Goal: Task Accomplishment & Management: Manage account settings

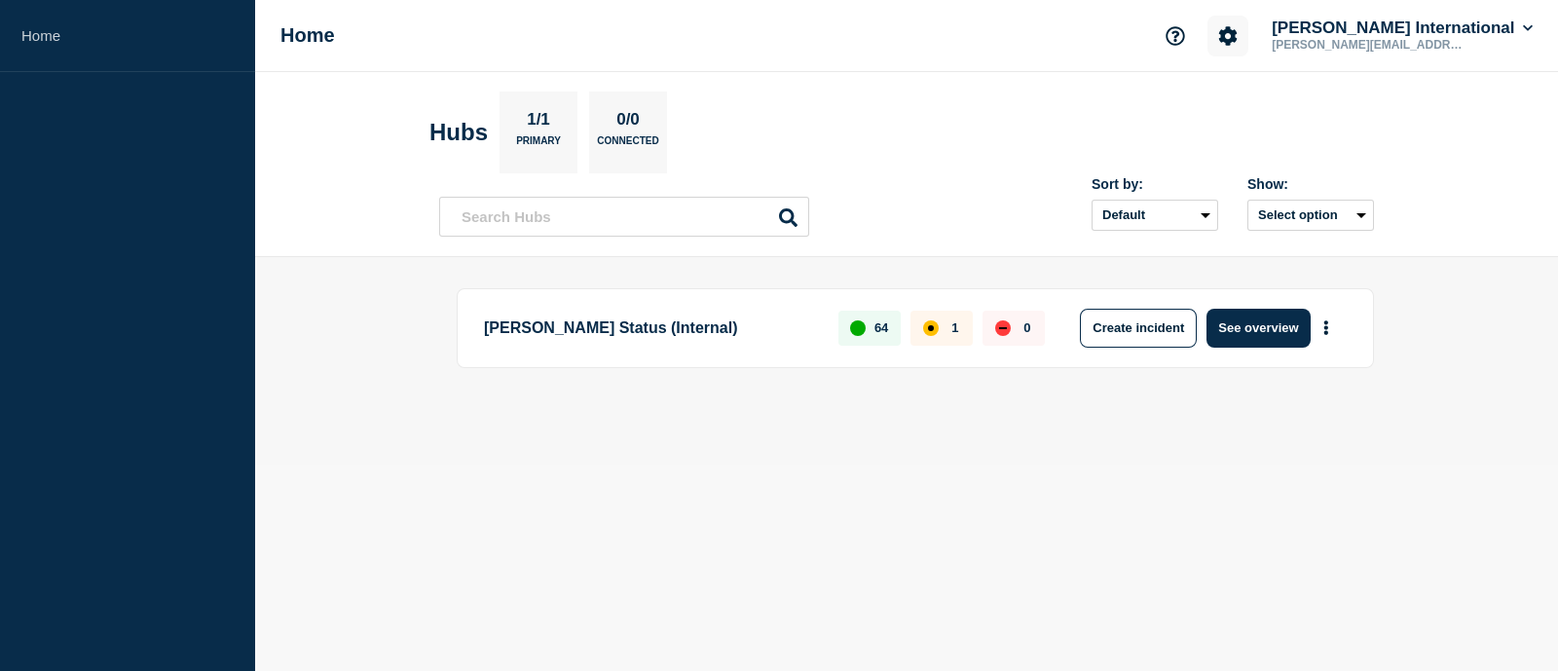
click at [1237, 42] on icon "Account settings" at bounding box center [1227, 35] width 19 height 19
click at [1237, 40] on icon "Account settings" at bounding box center [1228, 35] width 18 height 18
click at [1232, 318] on button "See overview" at bounding box center [1257, 328] width 103 height 39
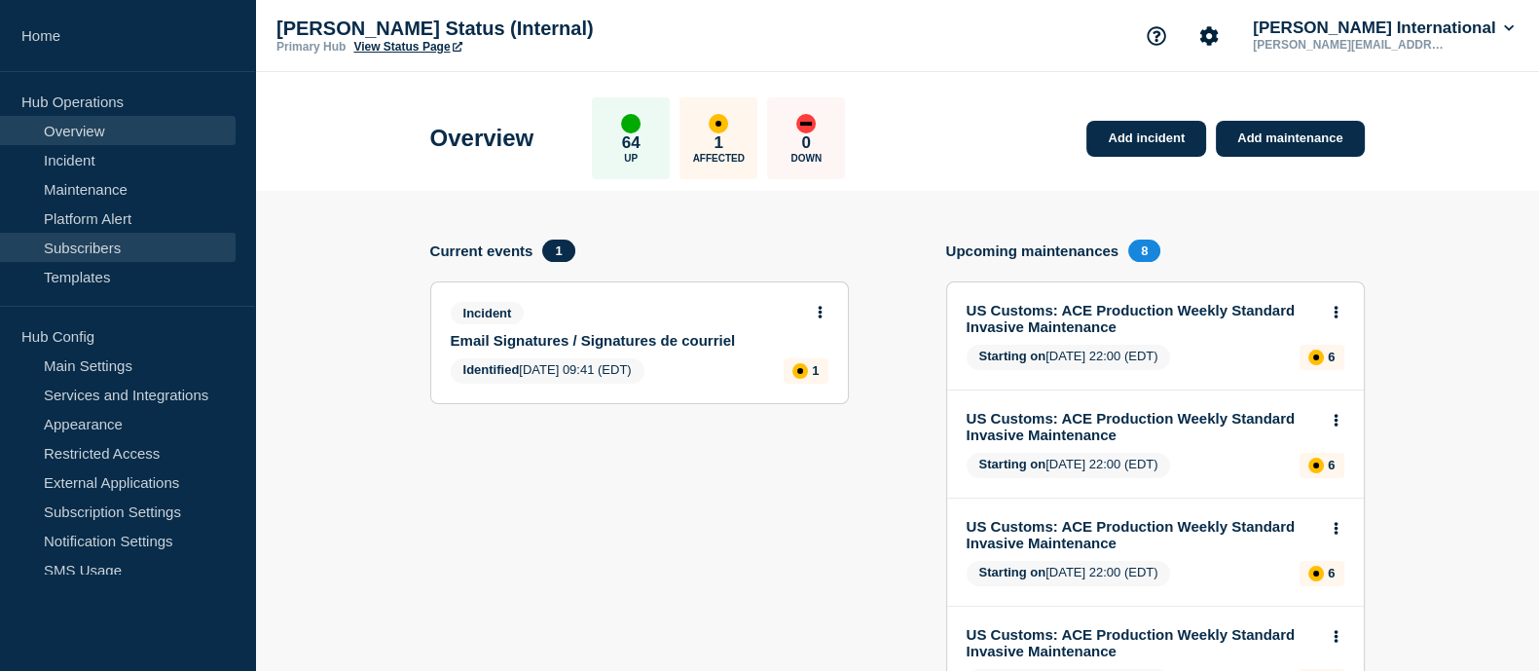
click at [89, 241] on link "Subscribers" at bounding box center [118, 247] width 236 height 29
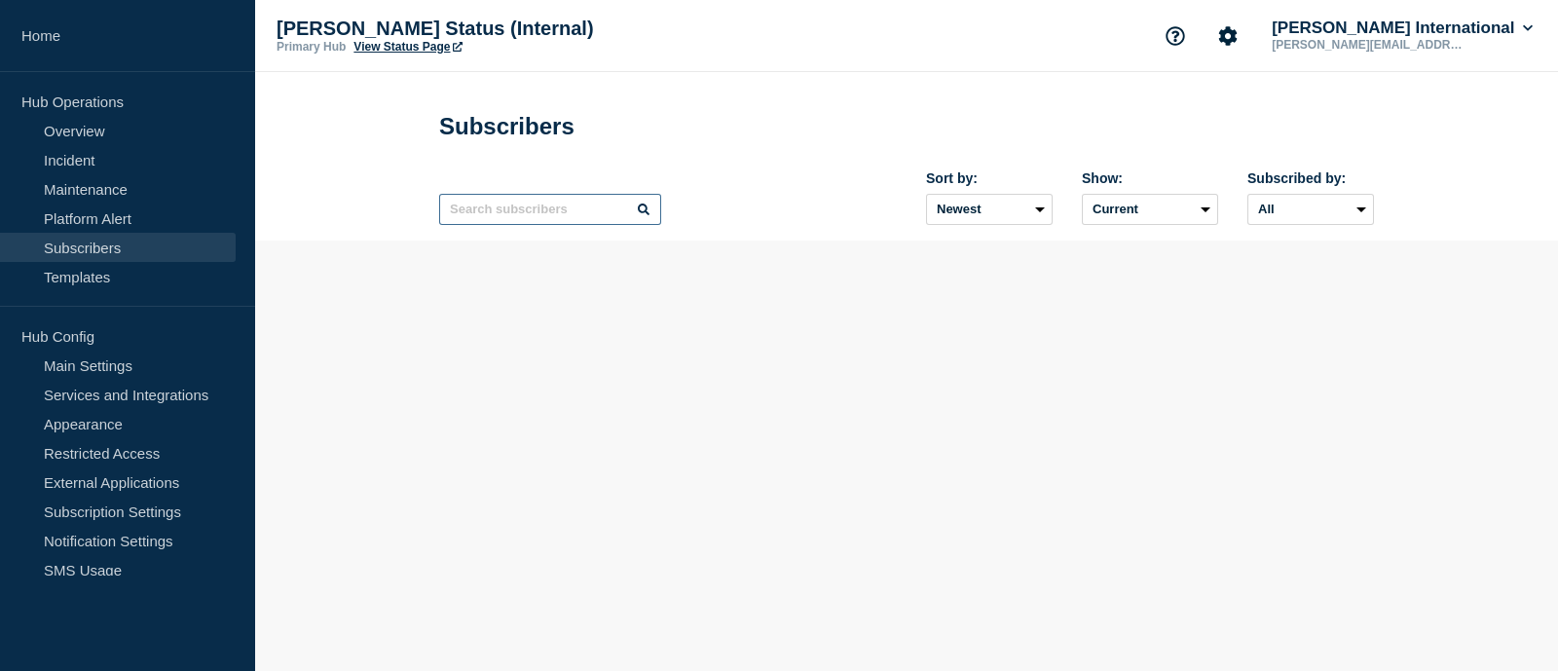
click at [516, 211] on input "text" at bounding box center [550, 209] width 222 height 31
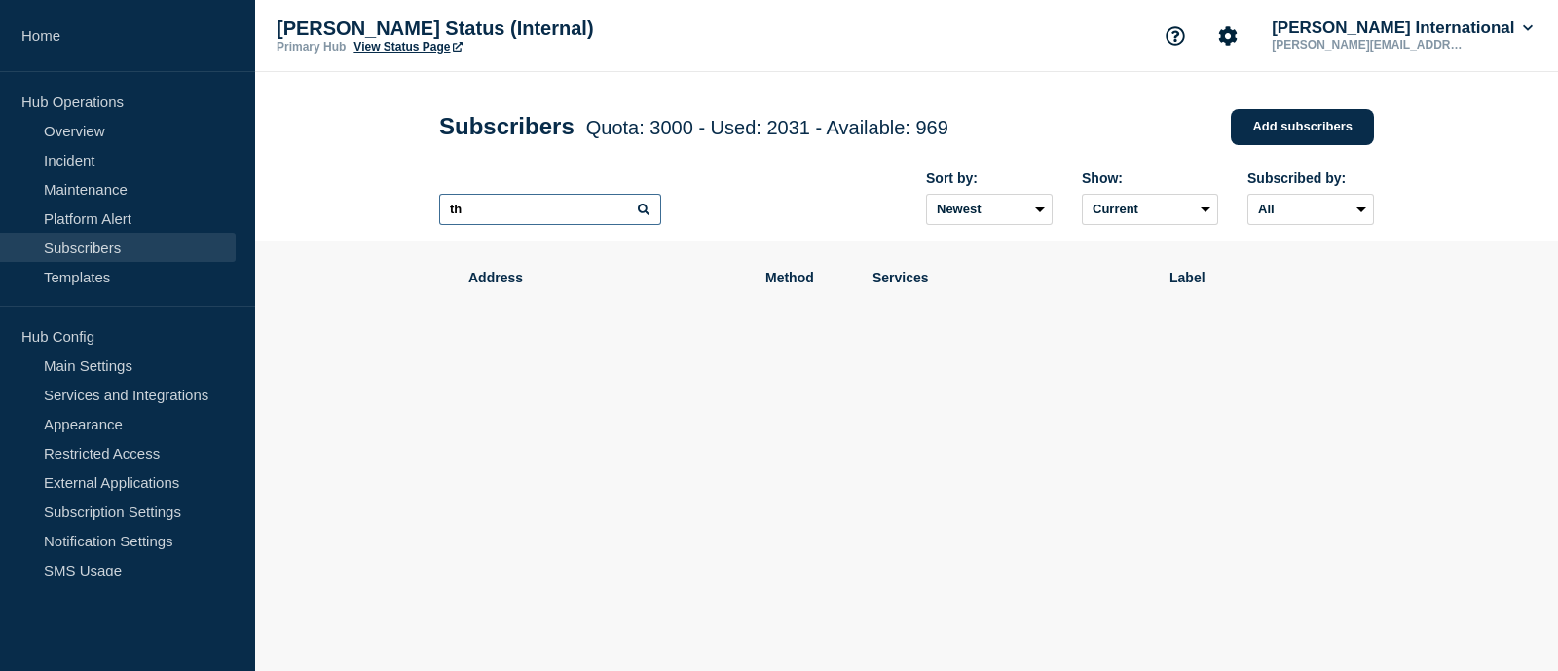
type input "t"
type input "biyan"
click at [1280, 123] on link "Add subscribers" at bounding box center [1302, 127] width 143 height 36
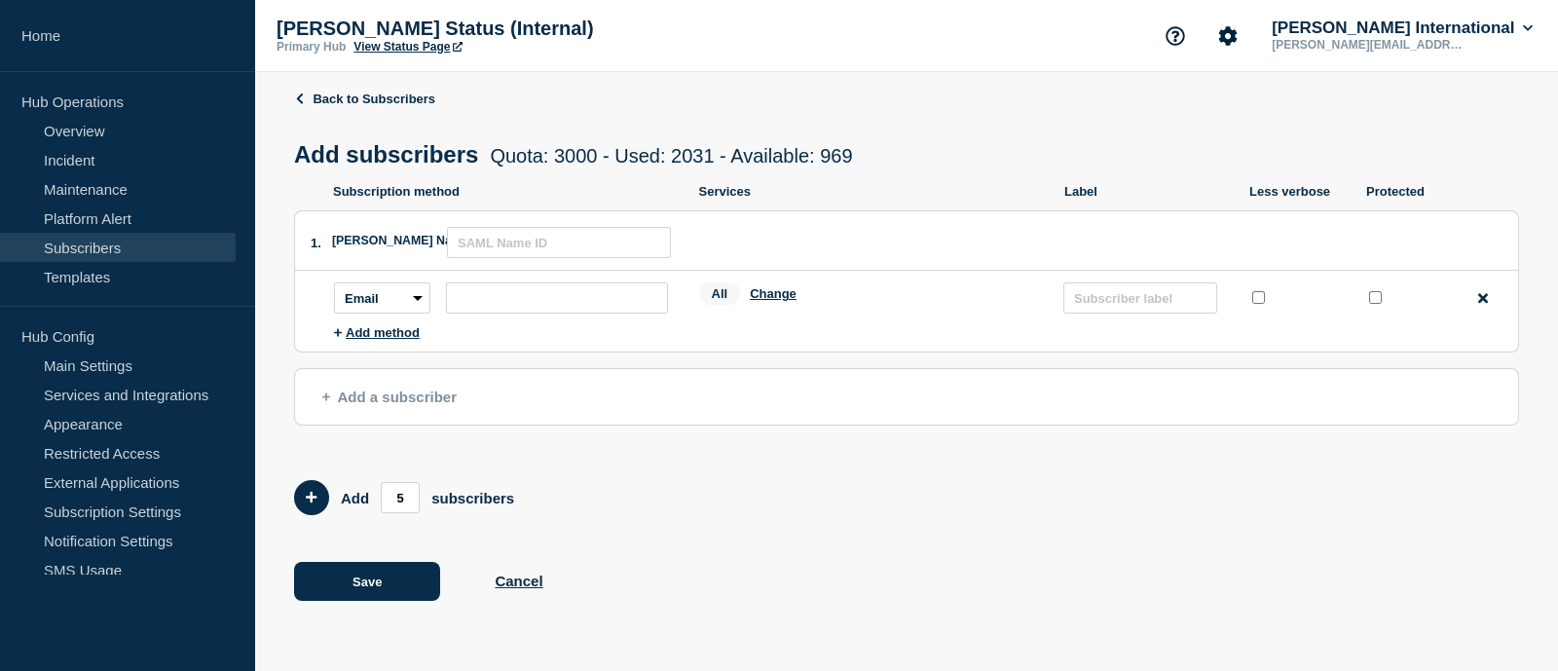
click at [298, 90] on div "Back to Subscribers Add subscribers Quota: 3000 - Used: 2031 - Available: 969 Q…" at bounding box center [906, 359] width 1225 height 575
click at [325, 96] on link "Back to Subscribers" at bounding box center [364, 99] width 141 height 15
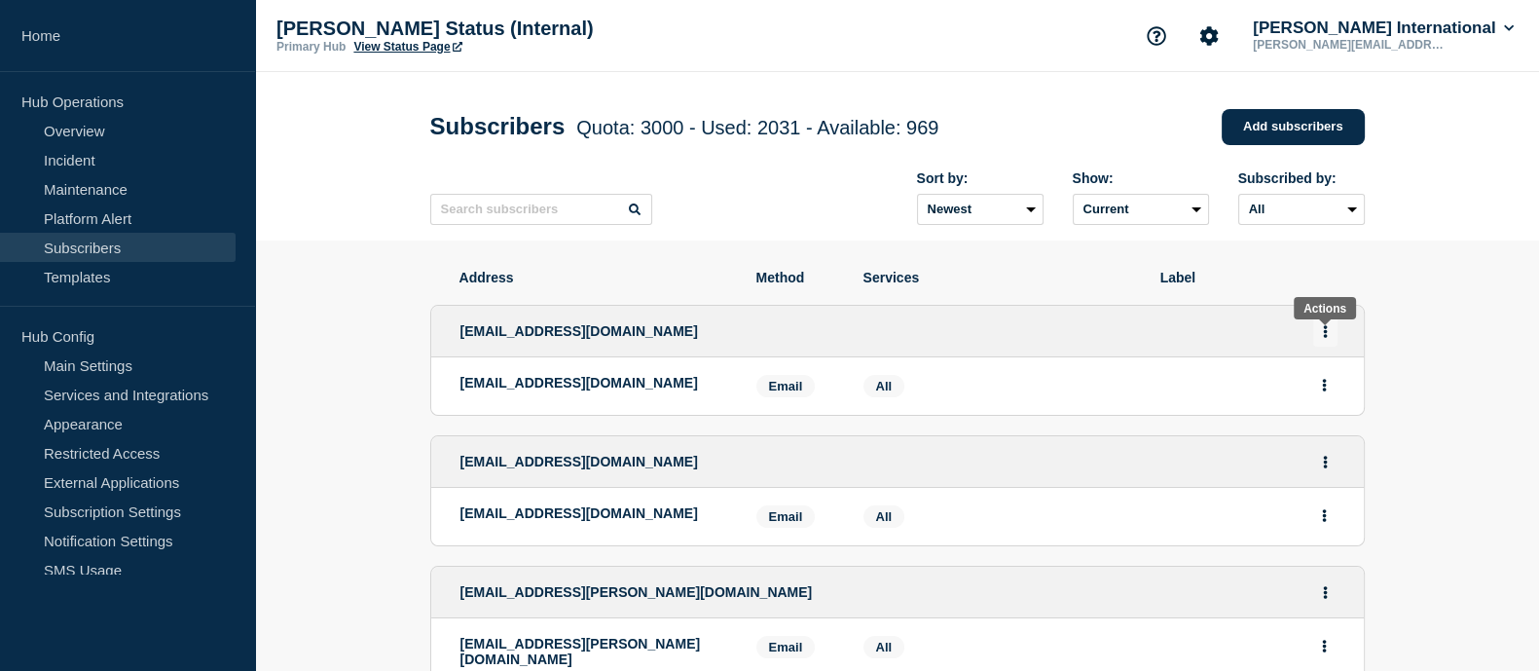
click at [1323, 332] on icon "Actions" at bounding box center [1325, 331] width 5 height 13
click at [1318, 391] on link "Edit" at bounding box center [1318, 387] width 21 height 15
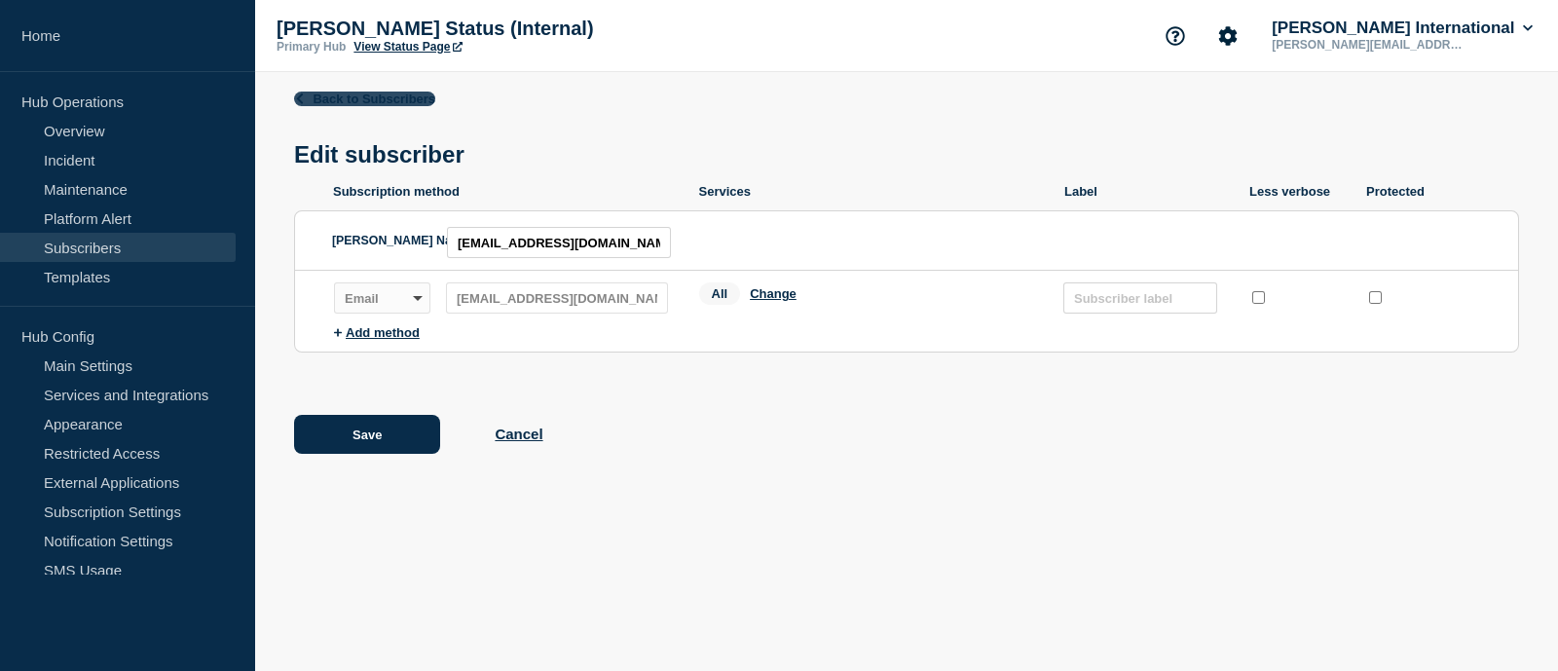
click at [329, 97] on link "Back to Subscribers" at bounding box center [364, 99] width 141 height 15
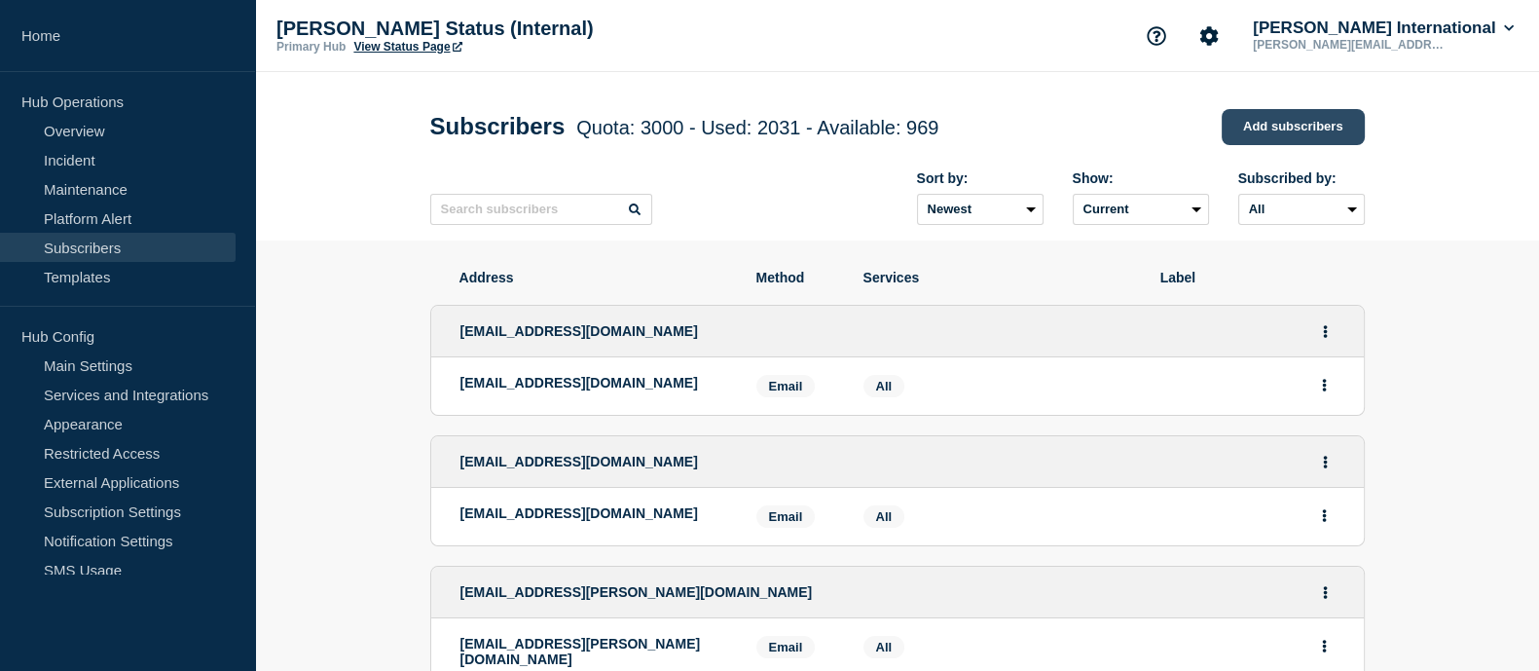
click at [1254, 133] on link "Add subscribers" at bounding box center [1293, 127] width 143 height 36
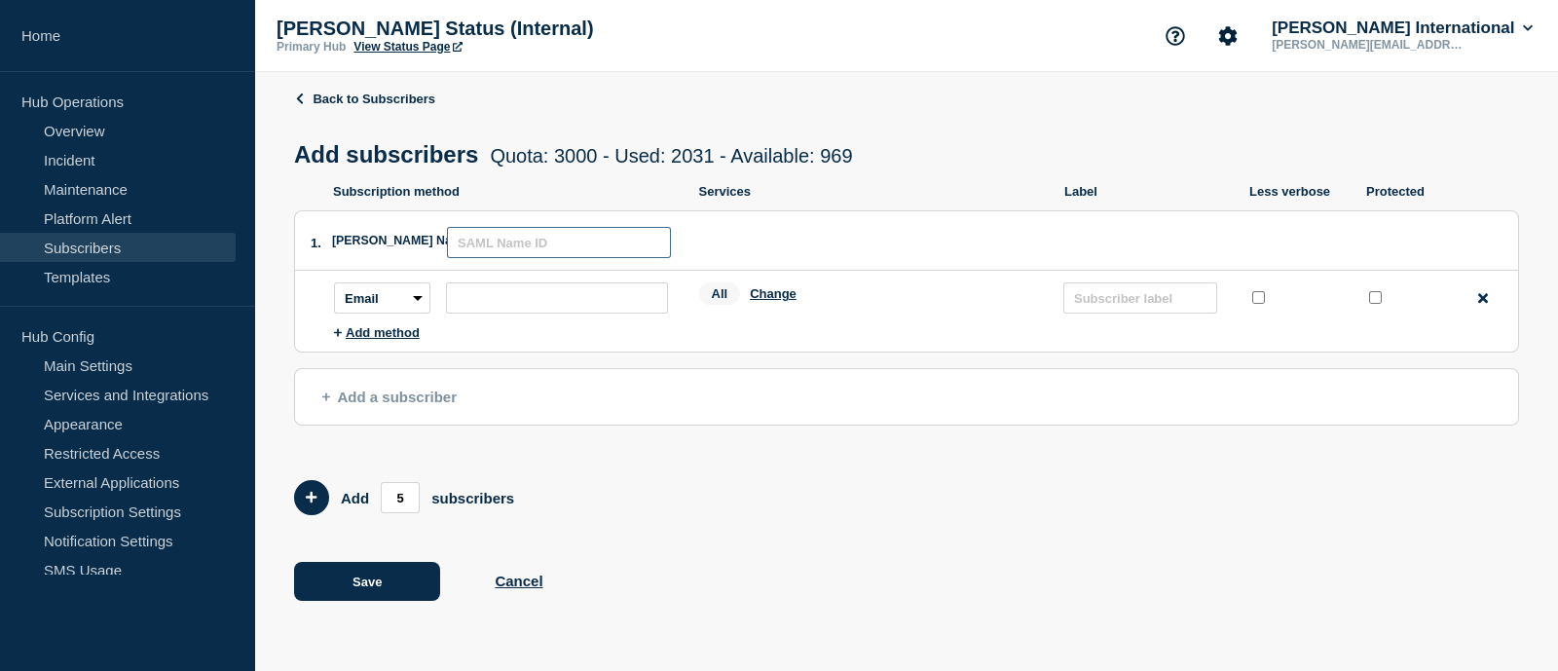
click at [531, 246] on input "text" at bounding box center [559, 242] width 224 height 31
paste input "[EMAIL_ADDRESS][DOMAIN_NAME]"
type input "[EMAIL_ADDRESS][DOMAIN_NAME]"
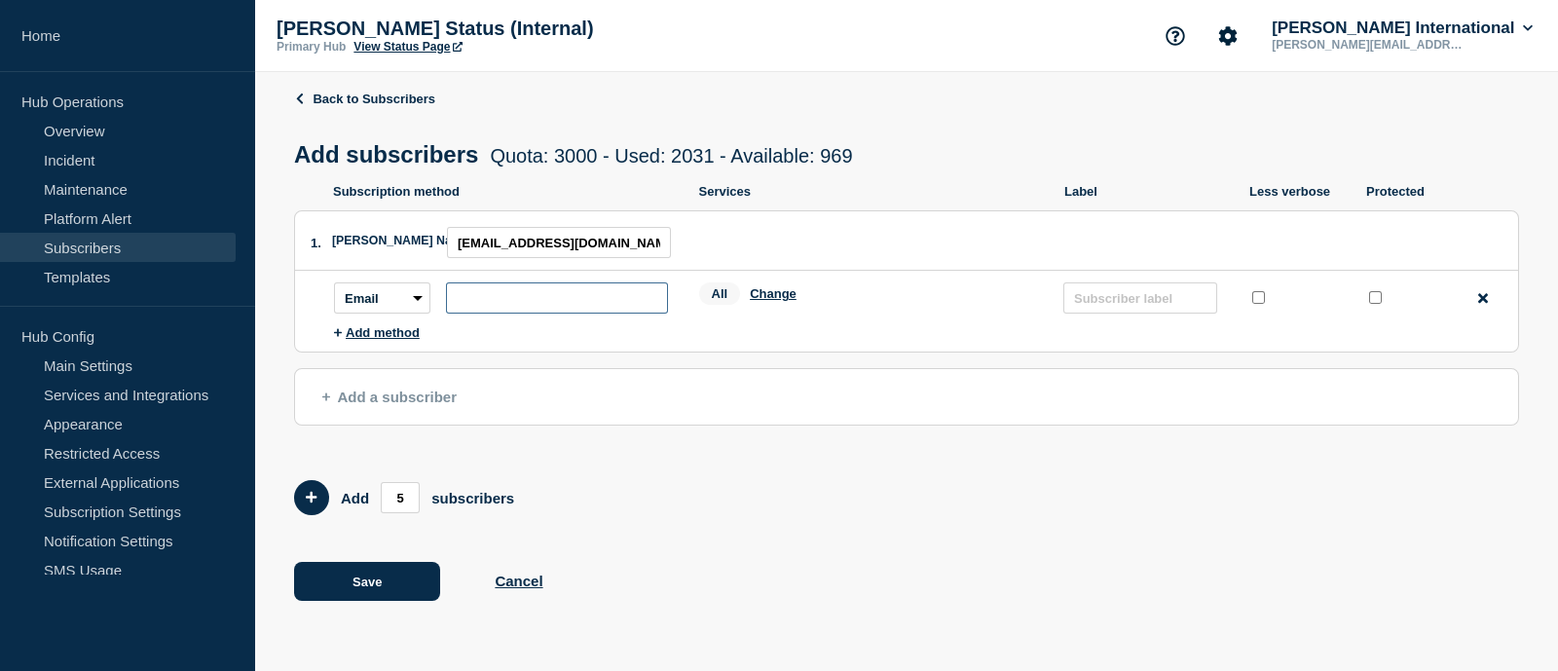
paste input "[EMAIL_ADDRESS][DOMAIN_NAME]"
type input "[EMAIL_ADDRESS][DOMAIN_NAME]"
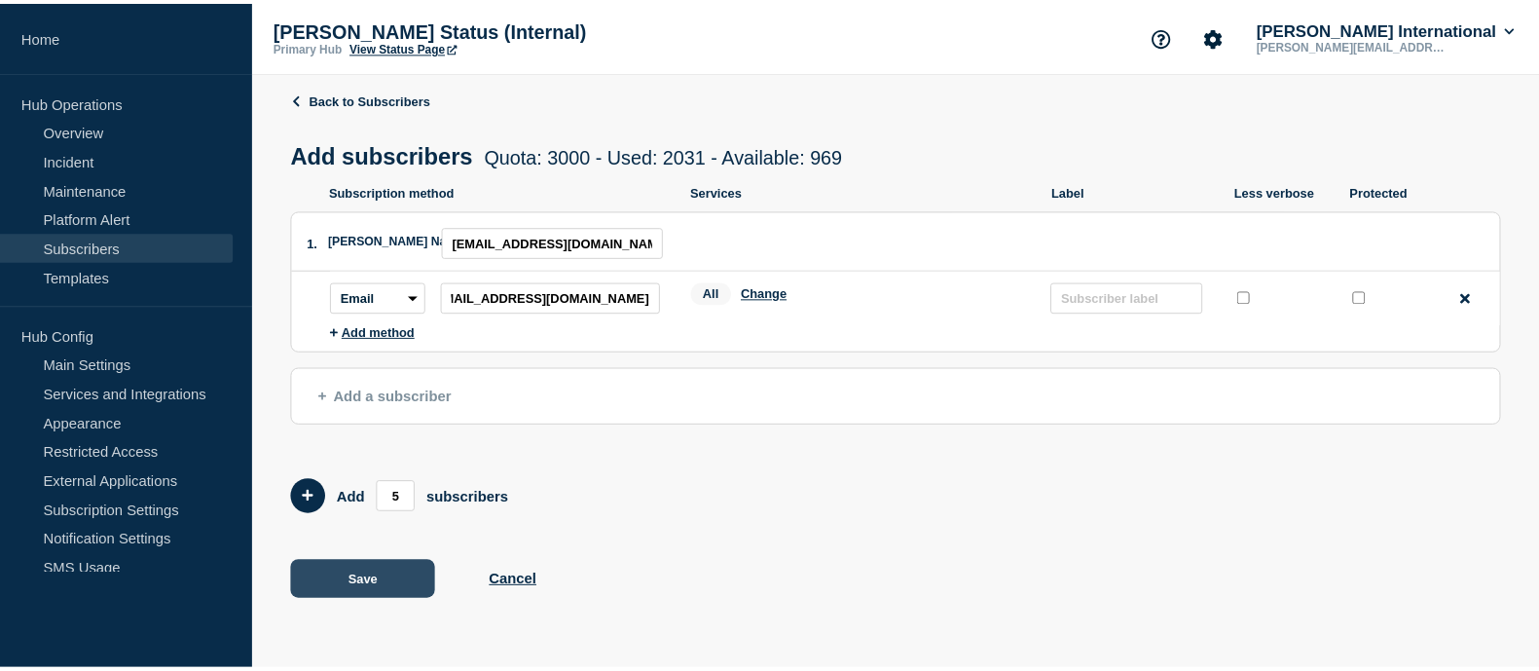
scroll to position [0, 0]
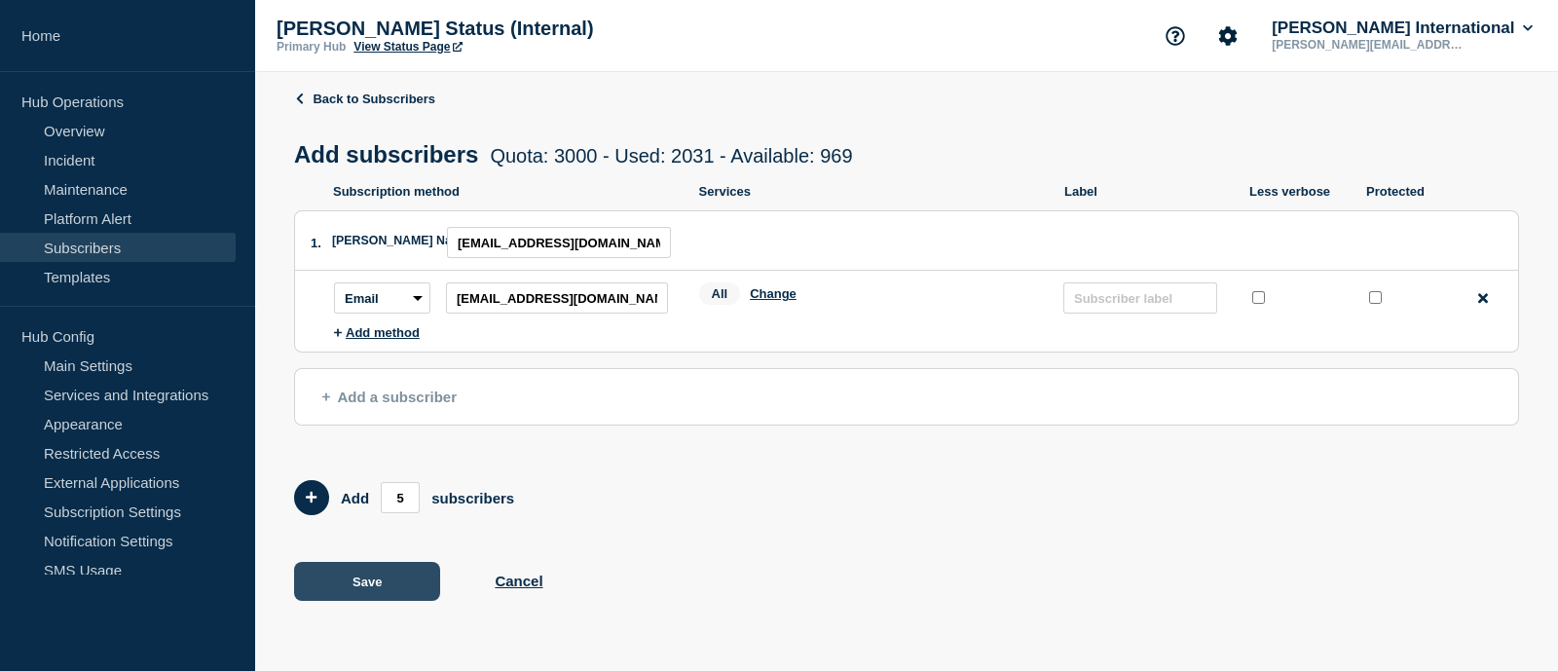
click at [355, 580] on button "Save" at bounding box center [367, 581] width 146 height 39
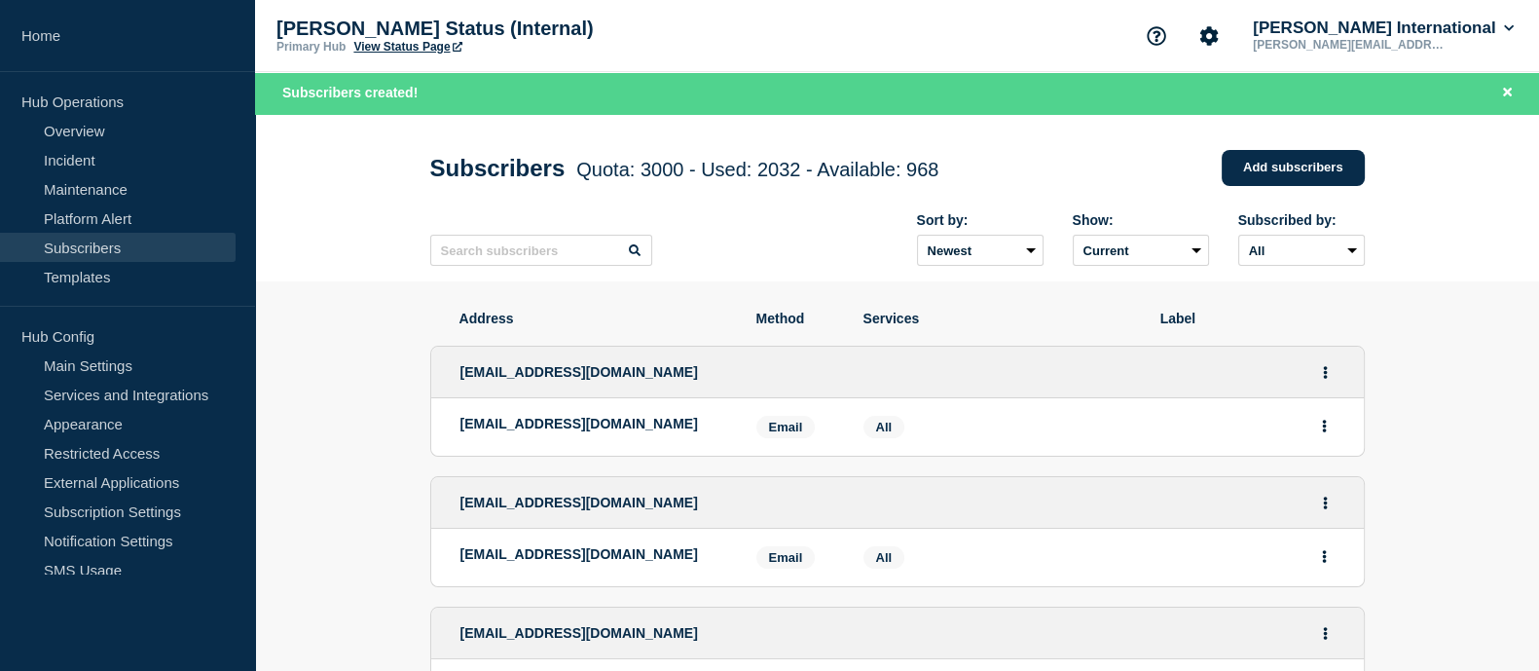
drag, startPoint x: 72, startPoint y: 135, endPoint x: 240, endPoint y: 126, distance: 167.7
click at [72, 134] on link "Overview" at bounding box center [118, 130] width 236 height 29
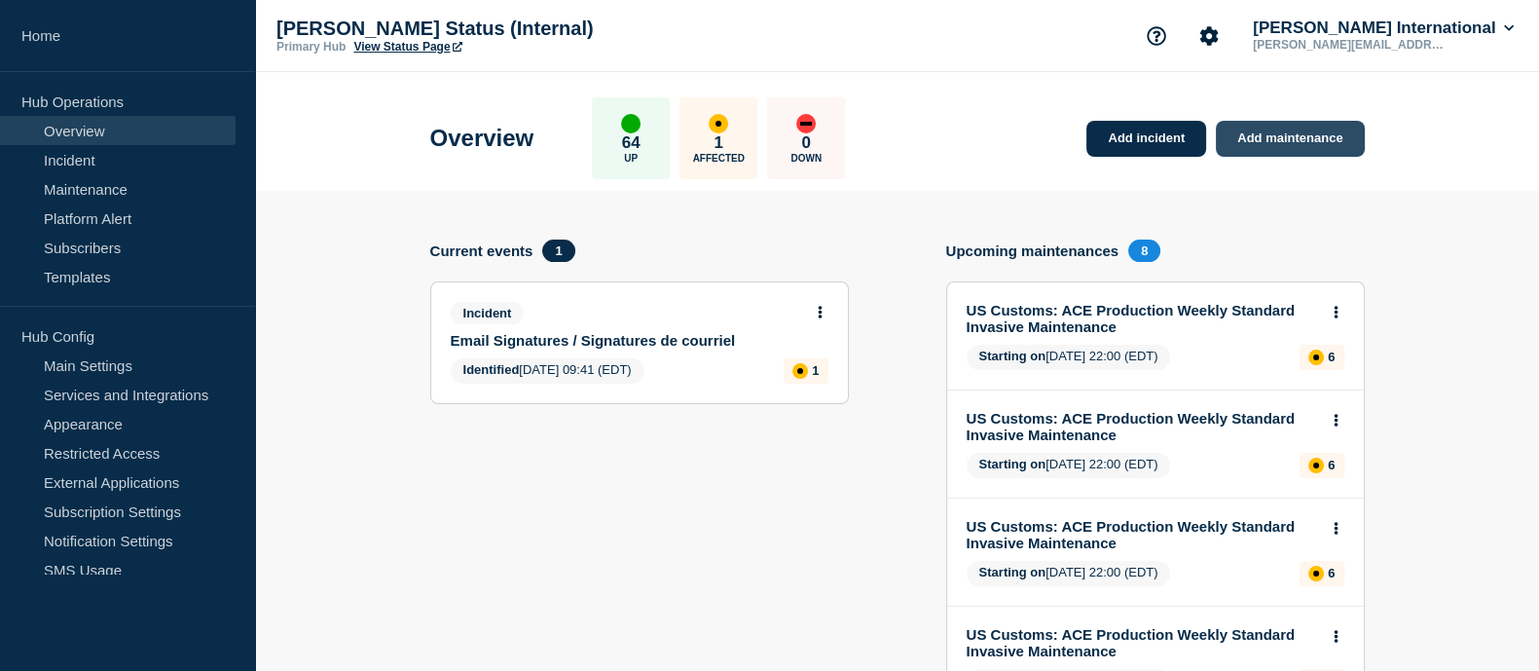
click at [1254, 130] on link "Add maintenance" at bounding box center [1290, 139] width 148 height 36
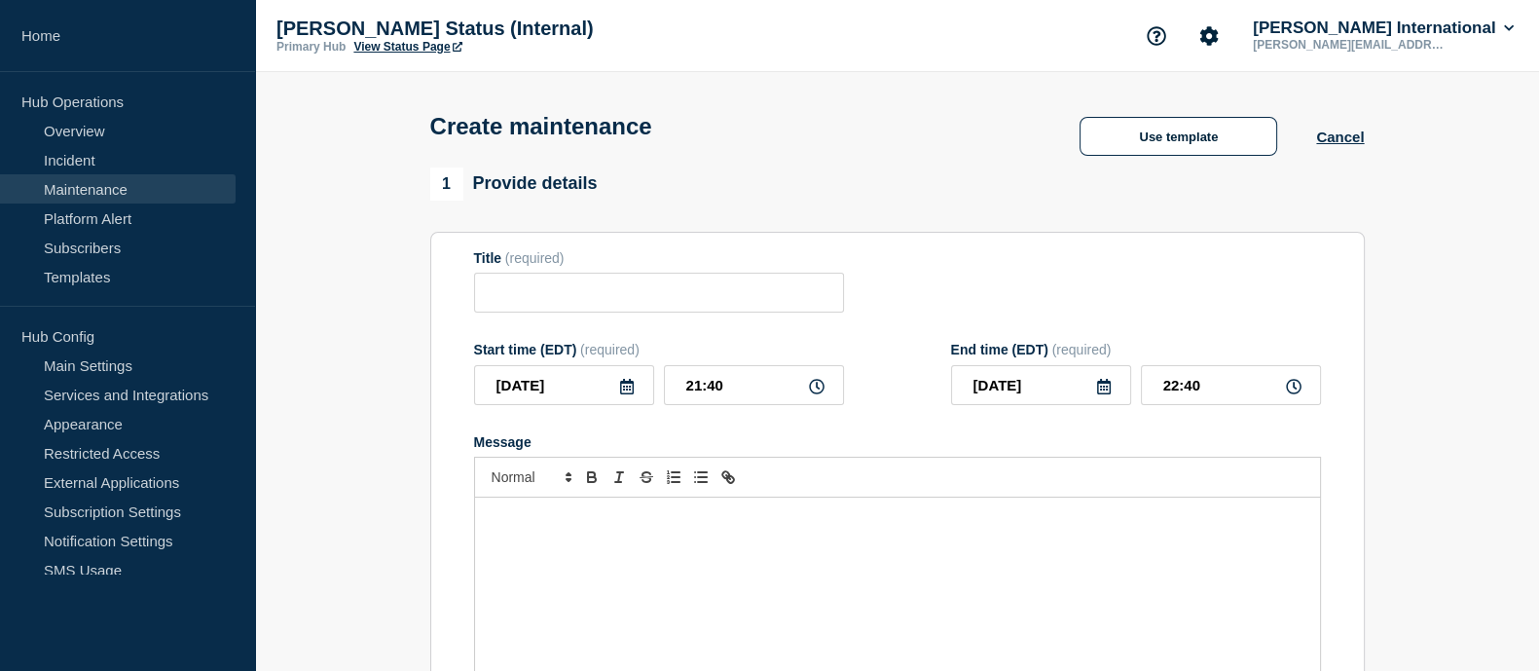
checkbox input "true"
click at [659, 302] on input "Title" at bounding box center [659, 293] width 370 height 40
paste input "CargoWise Maintenance Notice: [GEOGRAPHIC_DATA] Datacentre network upgrade"
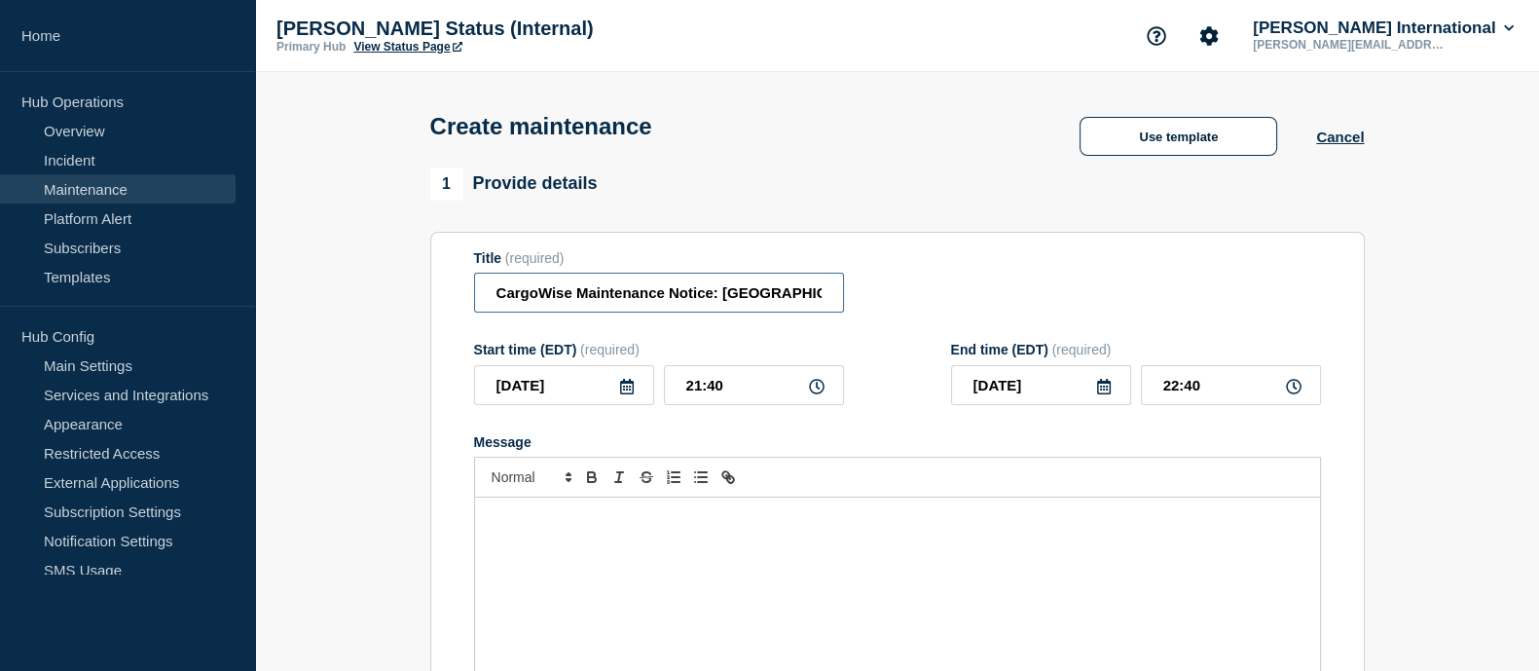
scroll to position [0, 154]
type input "CargoWise Maintenance Notice: [GEOGRAPHIC_DATA] Datacentre network upgrade"
click at [624, 392] on icon at bounding box center [627, 387] width 16 height 16
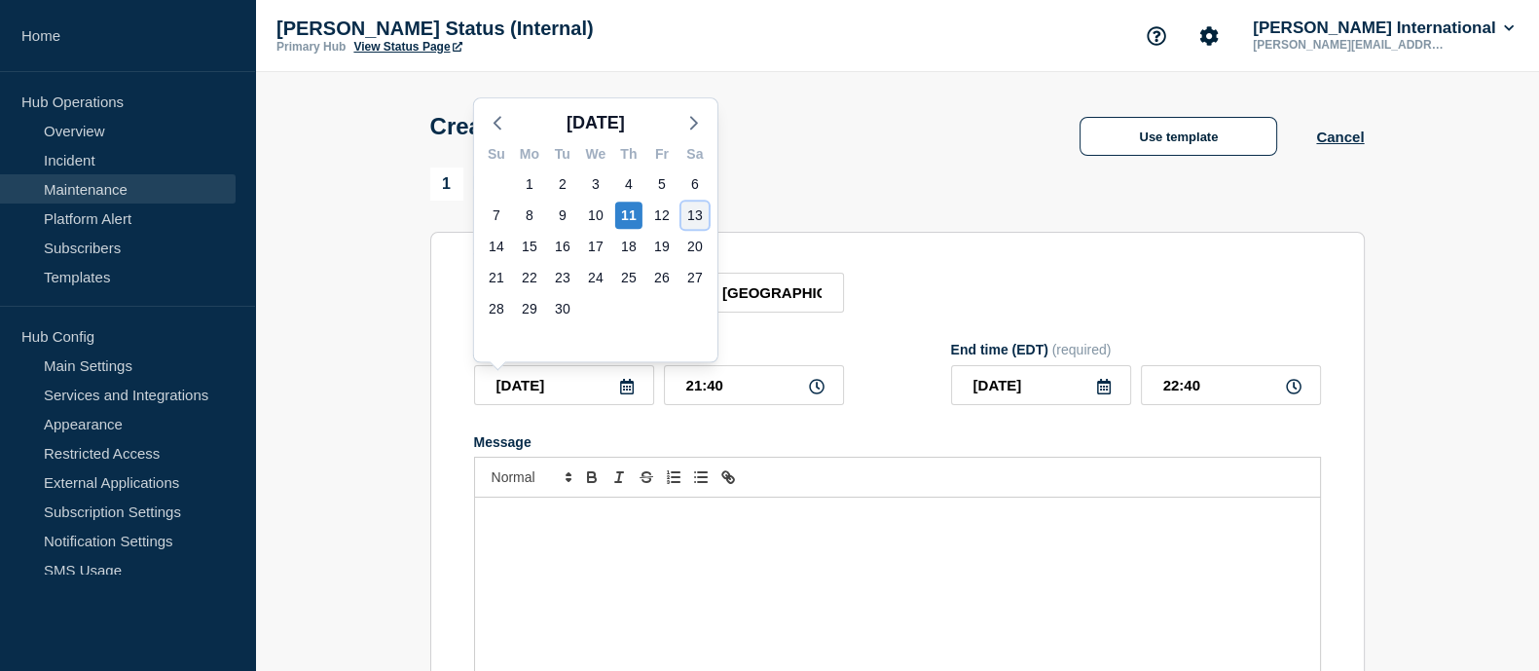
click at [686, 216] on div "13" at bounding box center [695, 215] width 27 height 27
type input "[DATE]"
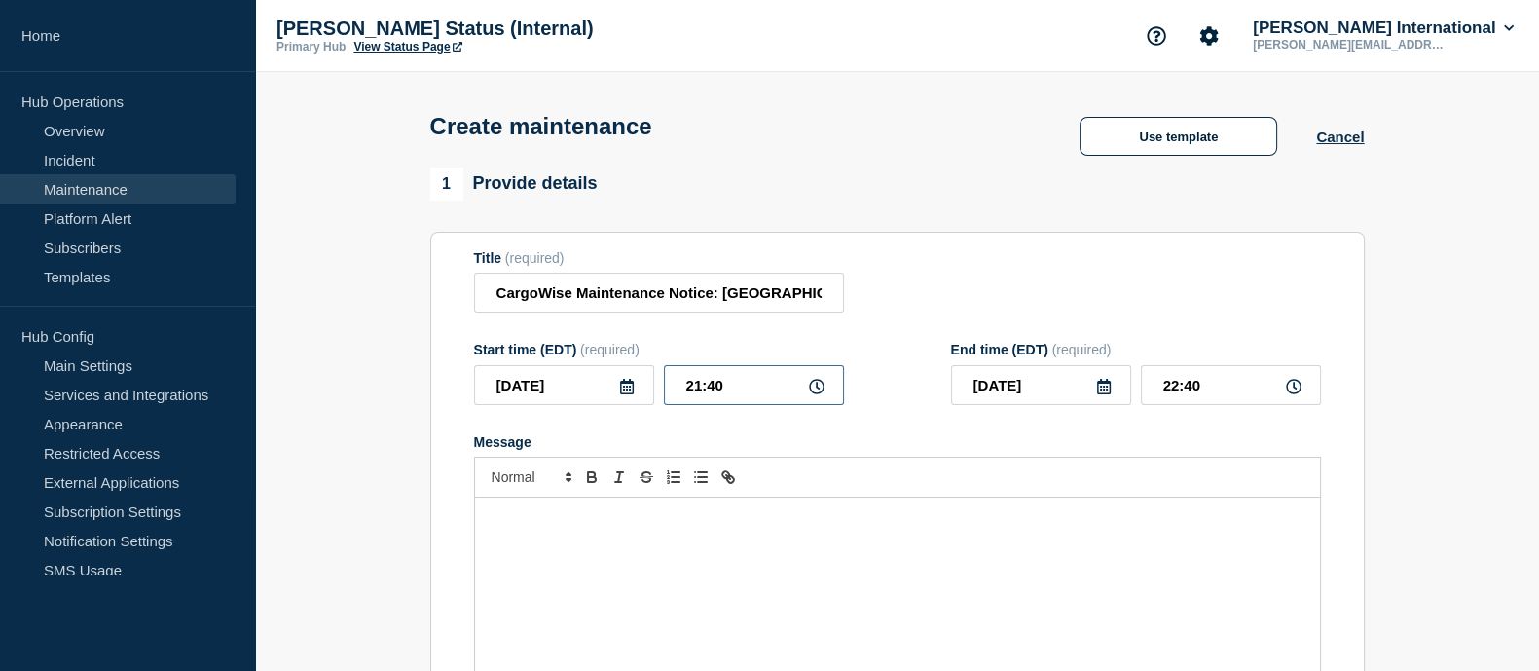
drag, startPoint x: 736, startPoint y: 388, endPoint x: 659, endPoint y: 391, distance: 77.0
click at [667, 390] on input "21:40" at bounding box center [754, 385] width 180 height 40
type input "19:00"
type input "20:00"
type input "[DATE]"
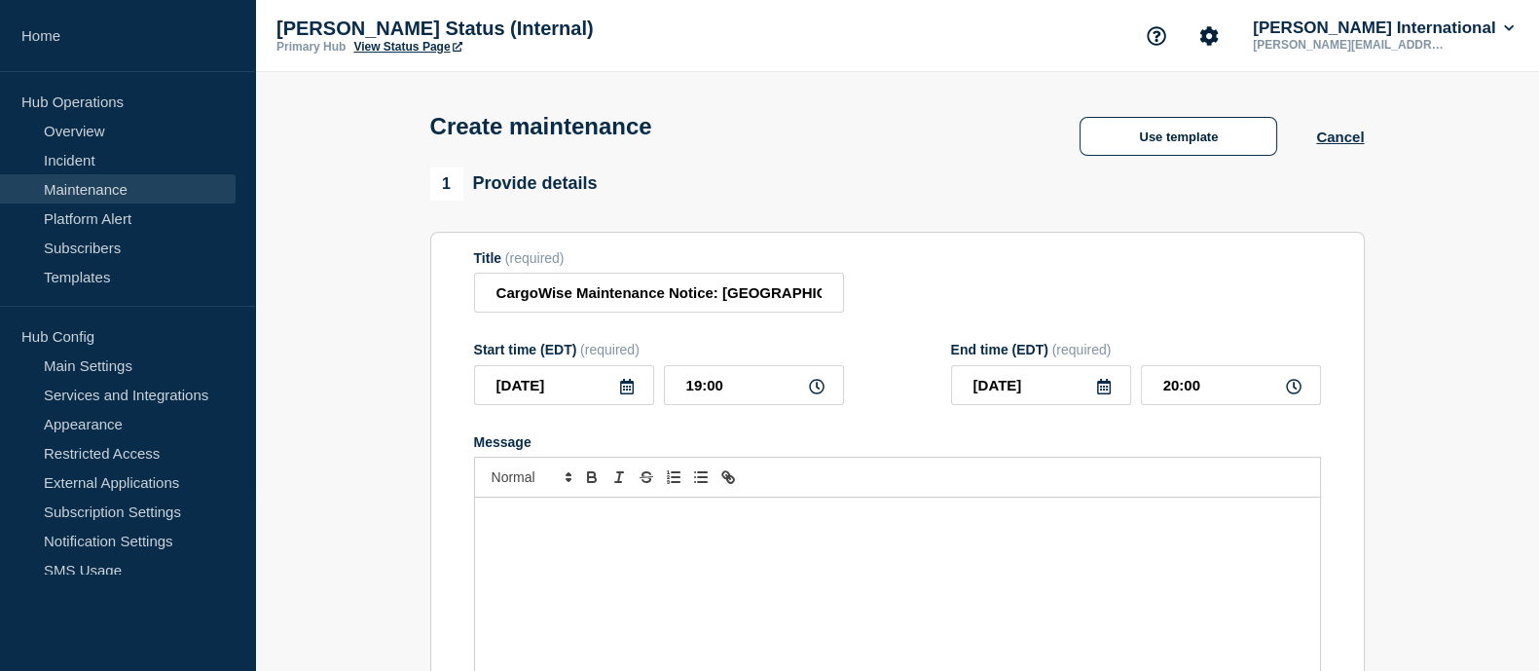
click at [760, 547] on div "Message" at bounding box center [897, 615] width 845 height 234
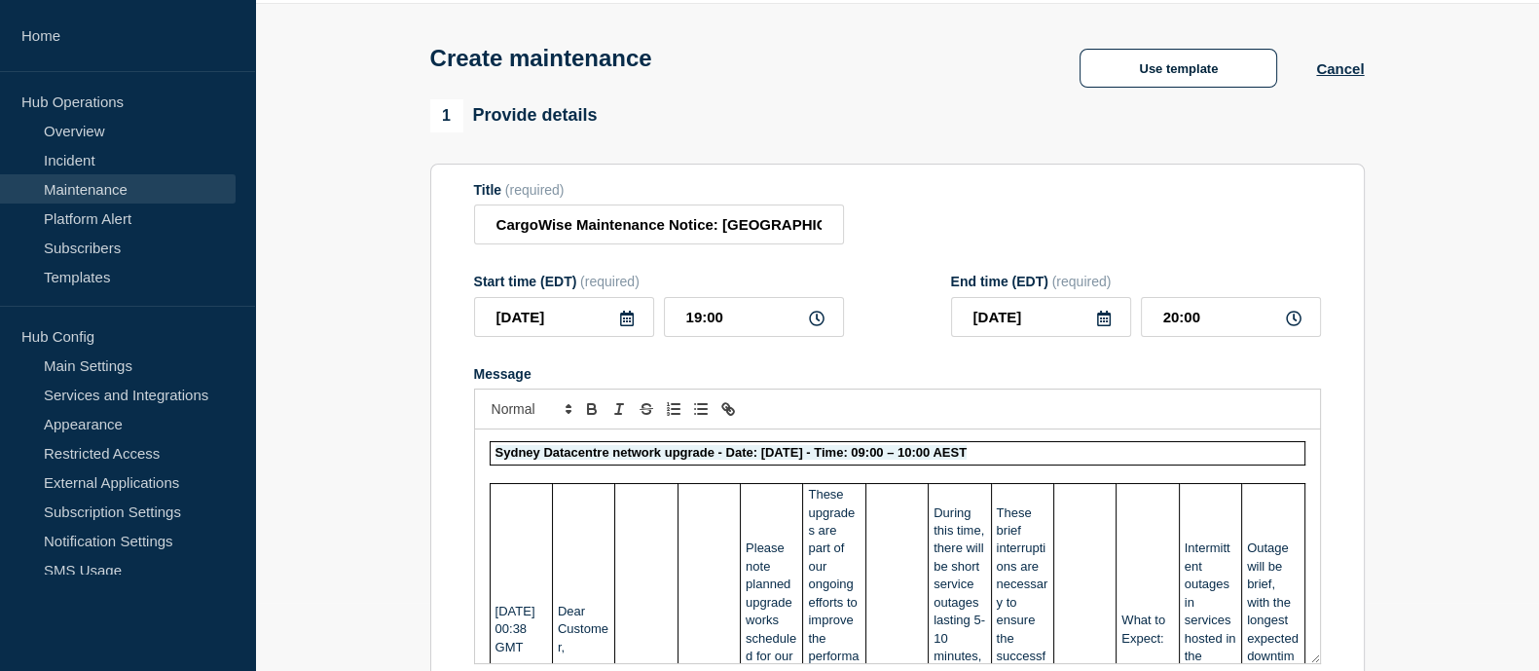
click at [1089, 461] on td "Sydney Datacentre network upgrade - Date: [DATE] - Time: 09:00 – 10:00 AEST" at bounding box center [897, 453] width 815 height 22
click at [515, 483] on p "Message" at bounding box center [898, 474] width 816 height 18
click at [492, 462] on td "Sydney Datacentre network upgrade - Date: [DATE] - Time: 09:00 – 10:00 AEST" at bounding box center [897, 453] width 815 height 22
click at [482, 451] on div "Sydney Datacentre network upgrade - Date: [DATE] - Time: 09:00 – 10:00 AEST [DA…" at bounding box center [897, 546] width 845 height 234
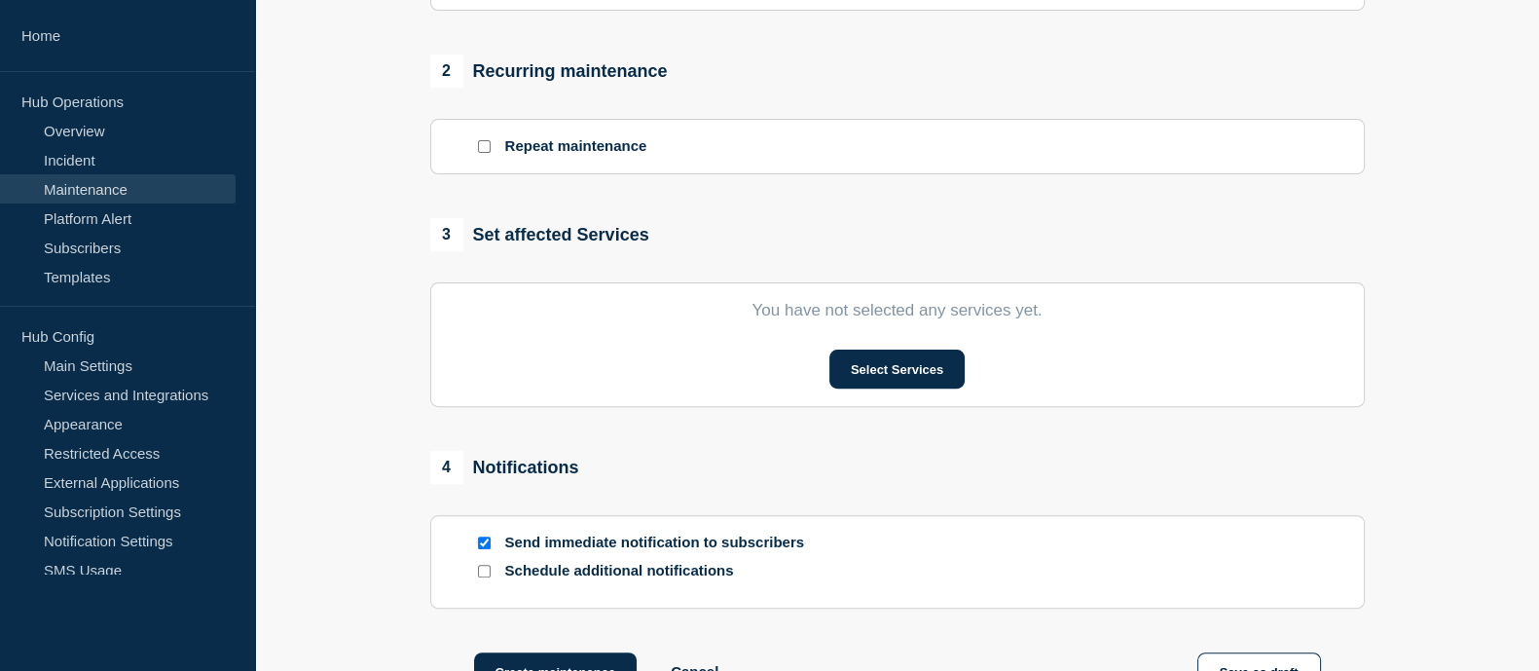
scroll to position [797, 0]
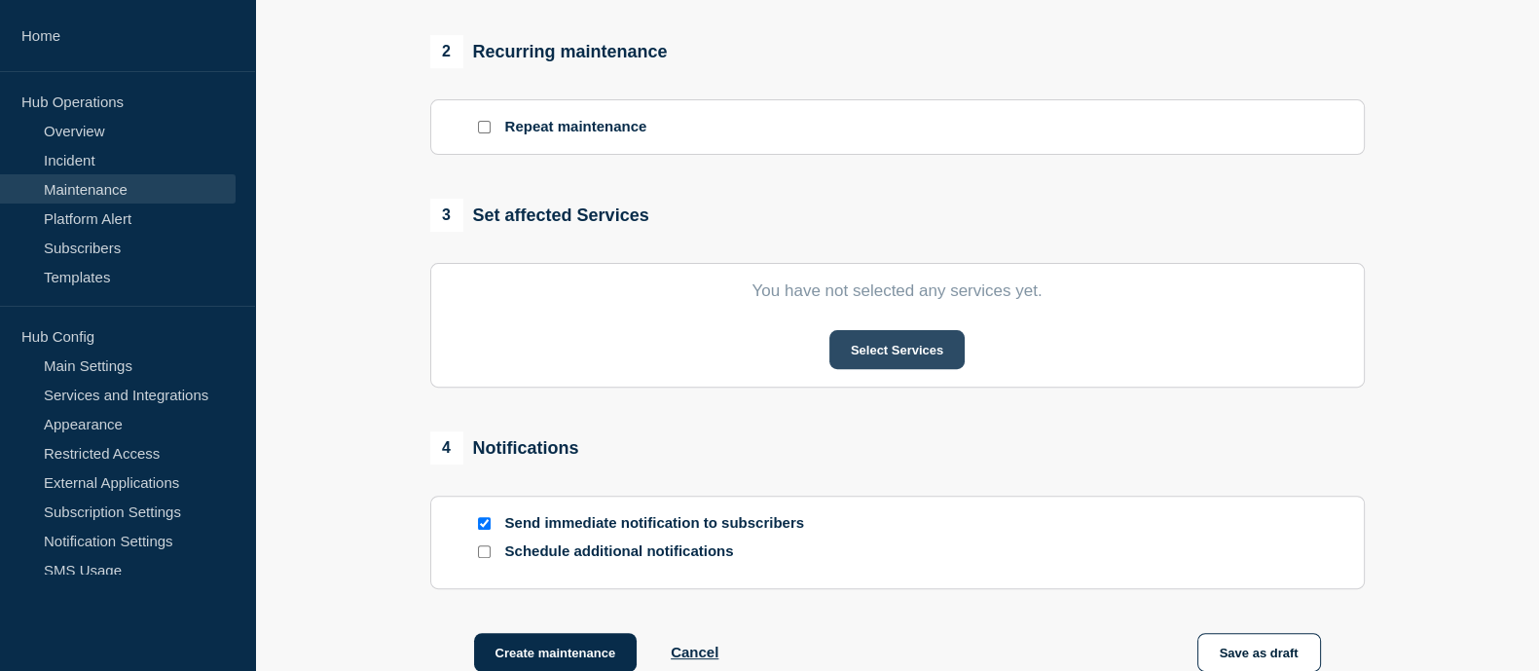
click at [916, 361] on button "Select Services" at bounding box center [897, 349] width 135 height 39
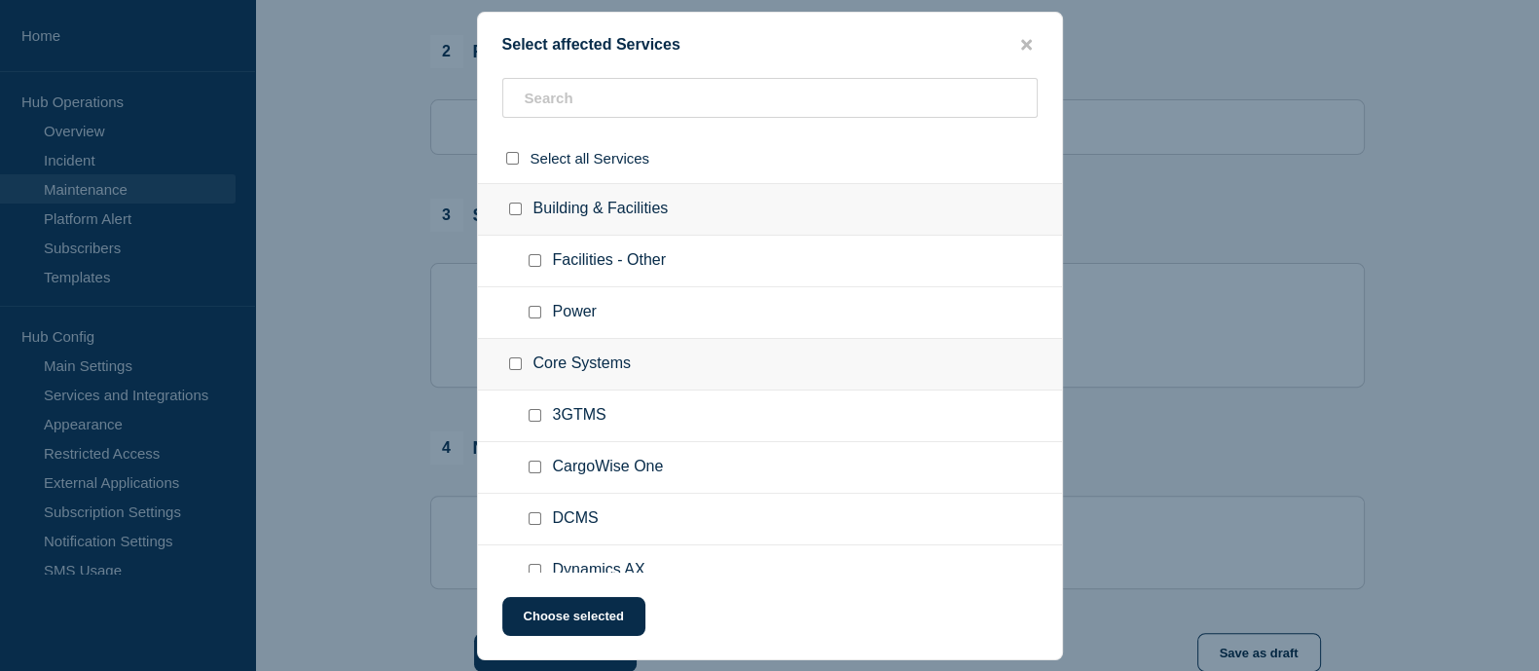
click at [535, 470] on input "CargoWise One checkbox" at bounding box center [535, 467] width 13 height 13
checkbox input "true"
click at [558, 615] on button "Choose selected" at bounding box center [573, 616] width 143 height 39
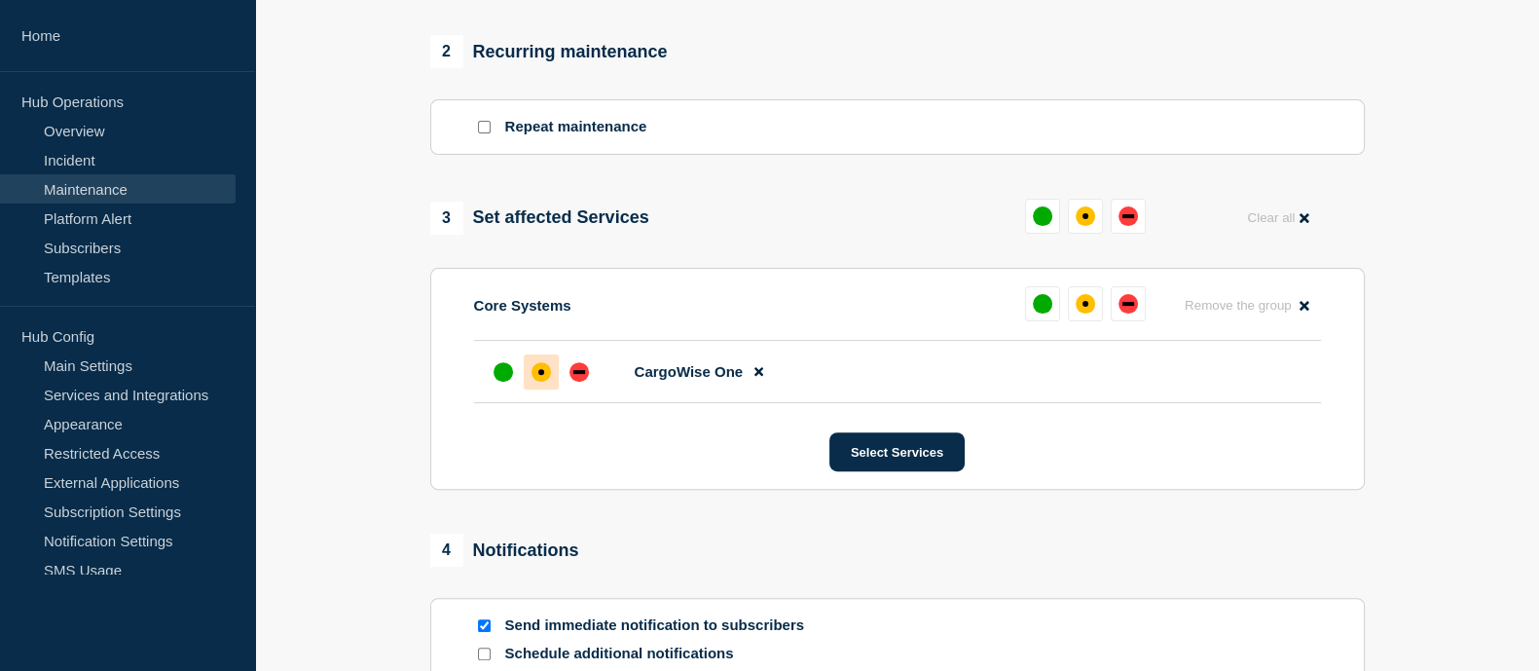
click at [540, 382] on div "affected" at bounding box center [541, 371] width 19 height 19
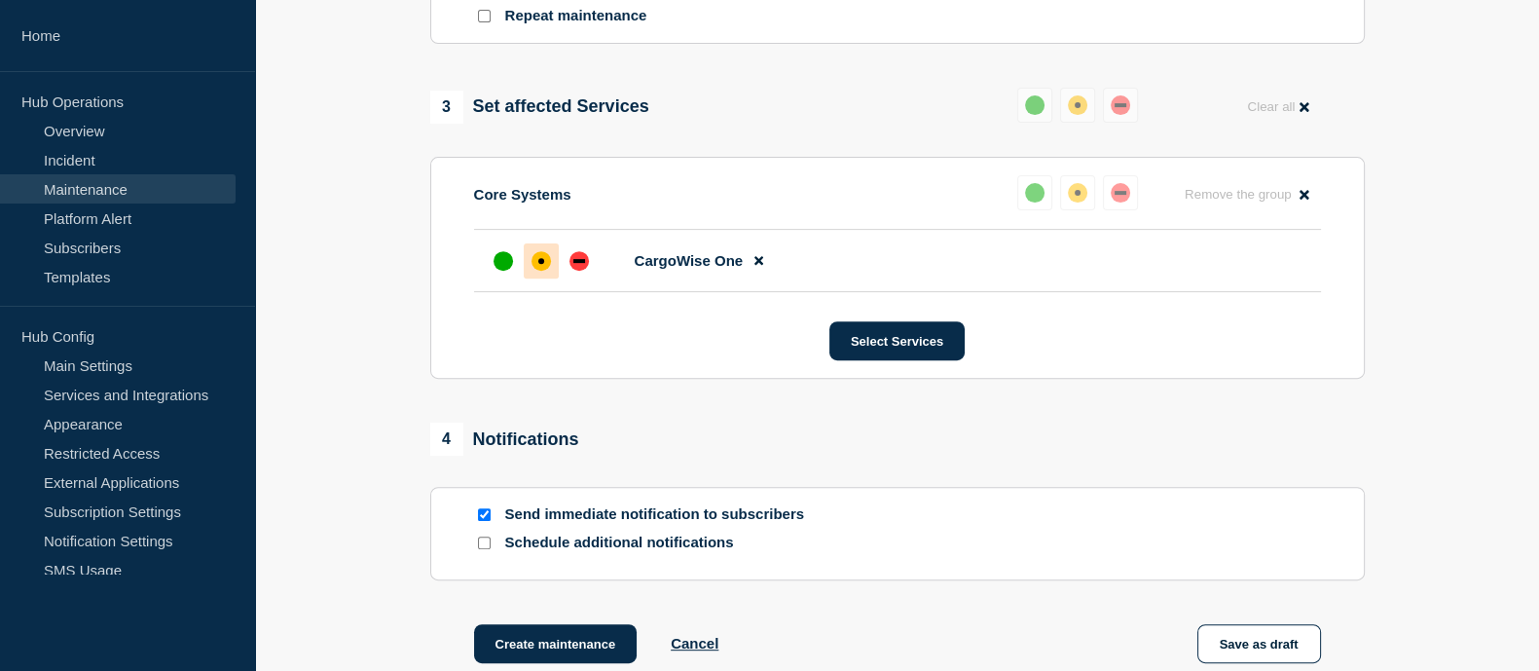
scroll to position [1132, 0]
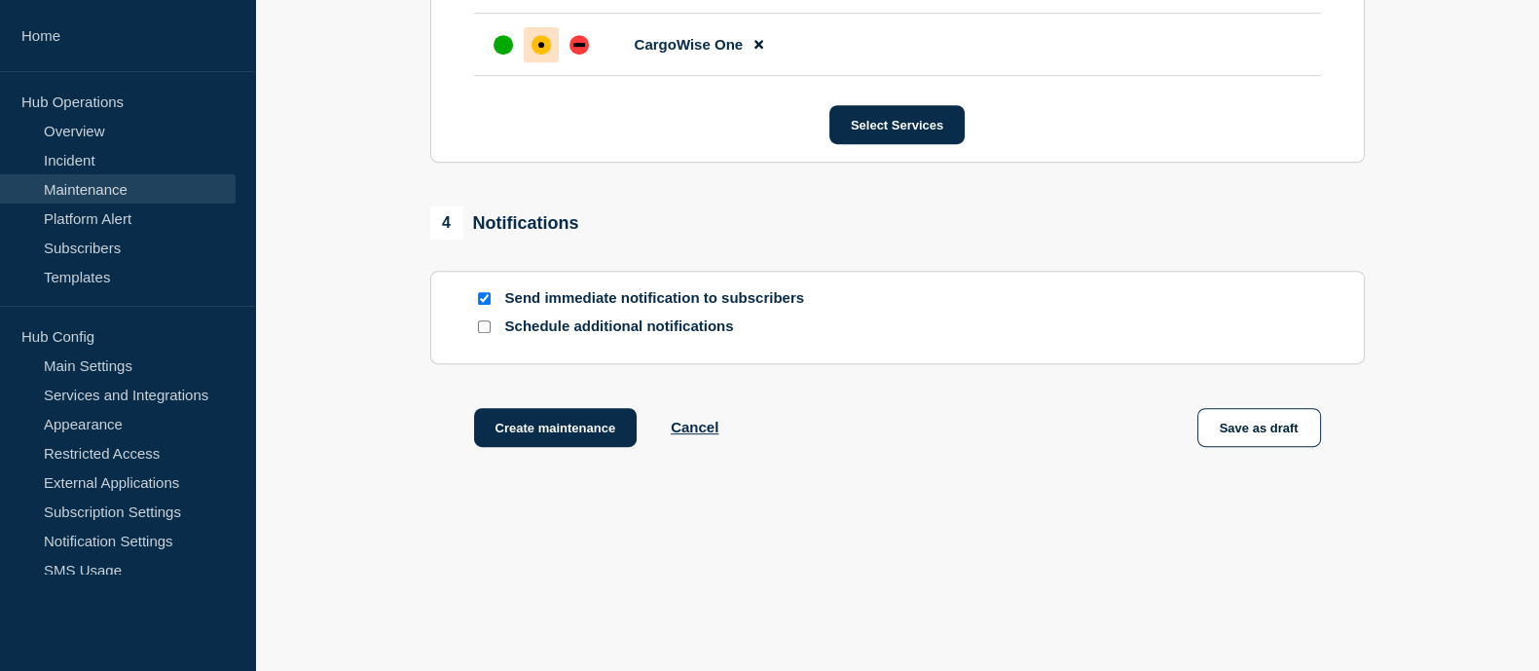
click at [484, 326] on input "Schedule additional notifications" at bounding box center [484, 326] width 13 height 13
checkbox input "true"
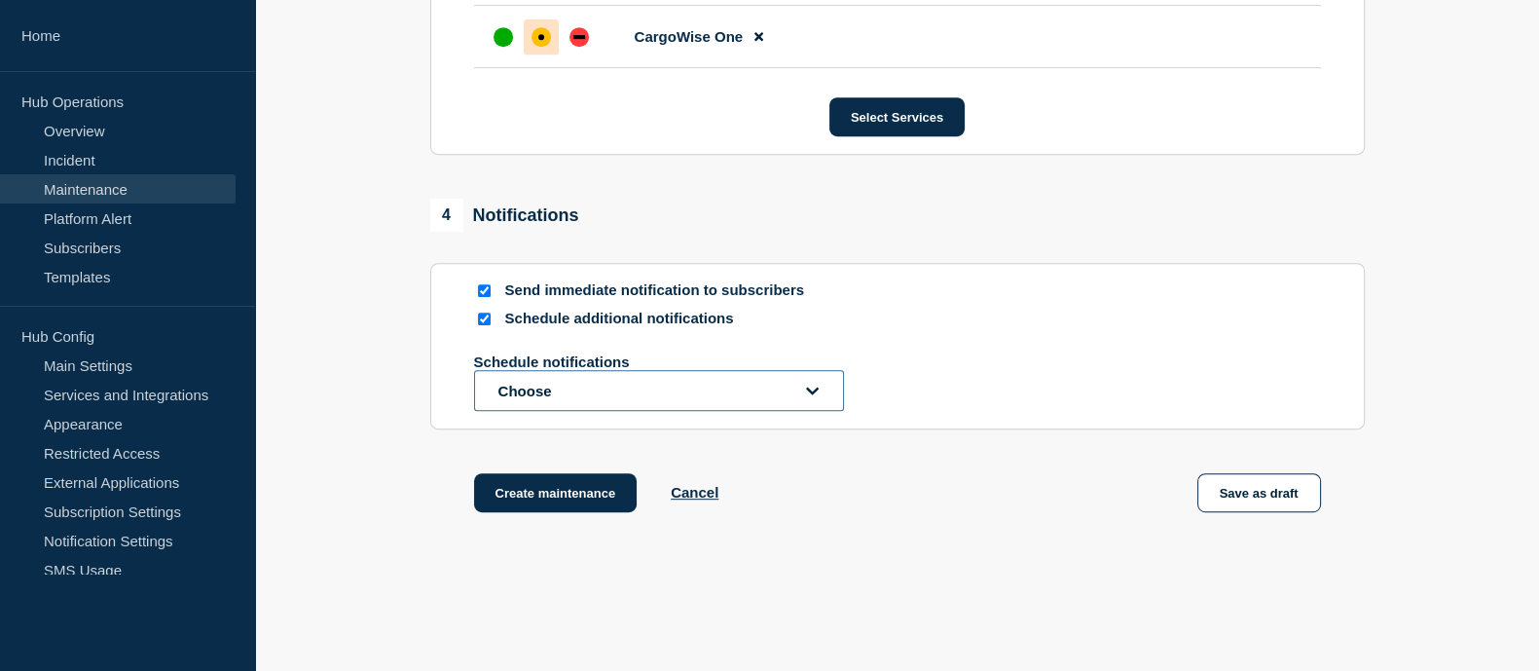
click at [565, 403] on button "Choose" at bounding box center [659, 390] width 370 height 41
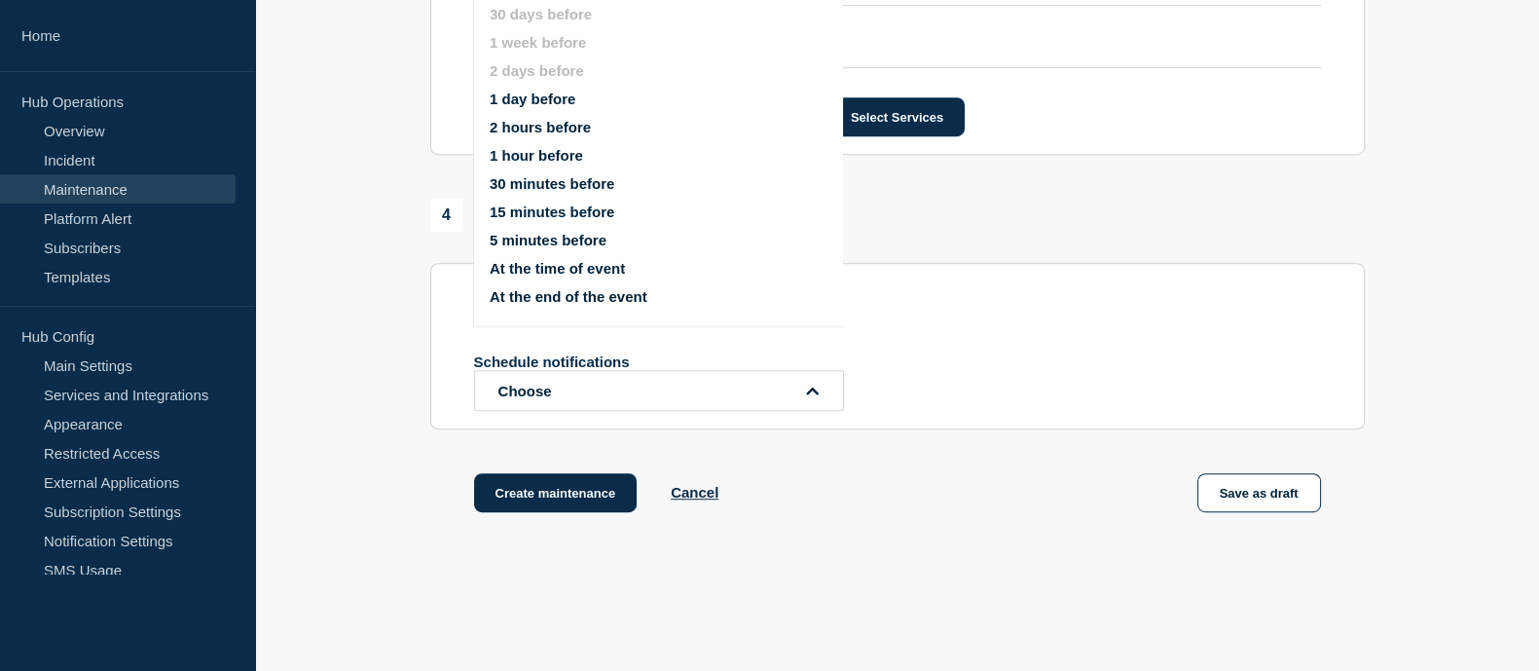
scroll to position [1064, 0]
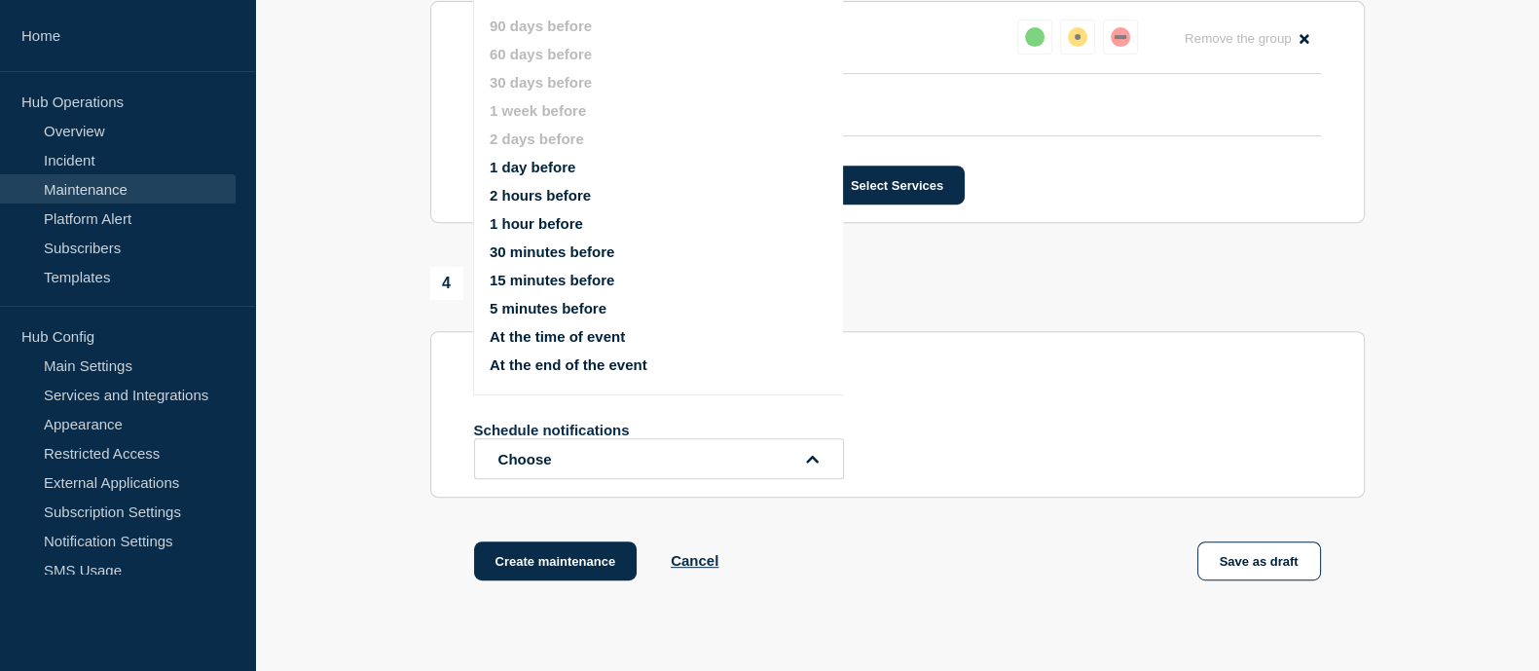
click at [535, 231] on button "1 hour before" at bounding box center [536, 223] width 93 height 17
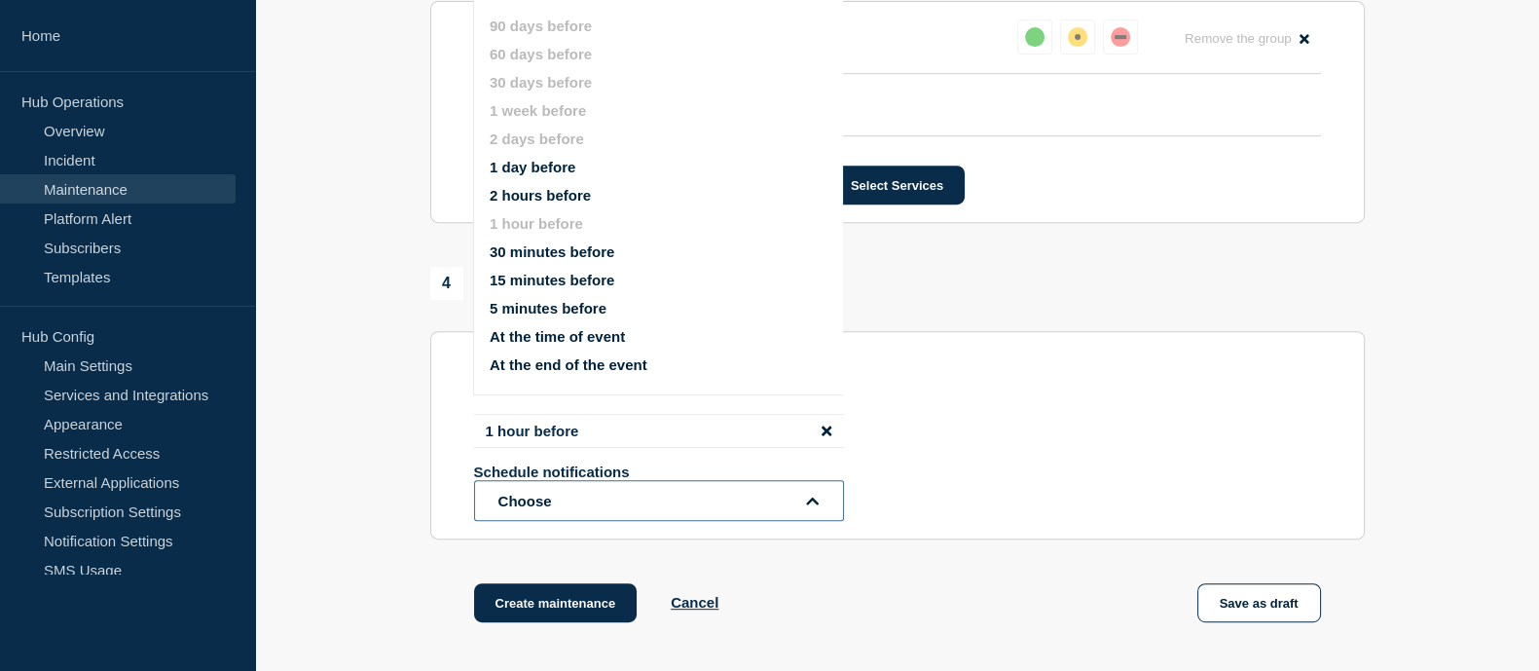
click at [552, 510] on button "Choose" at bounding box center [659, 500] width 370 height 41
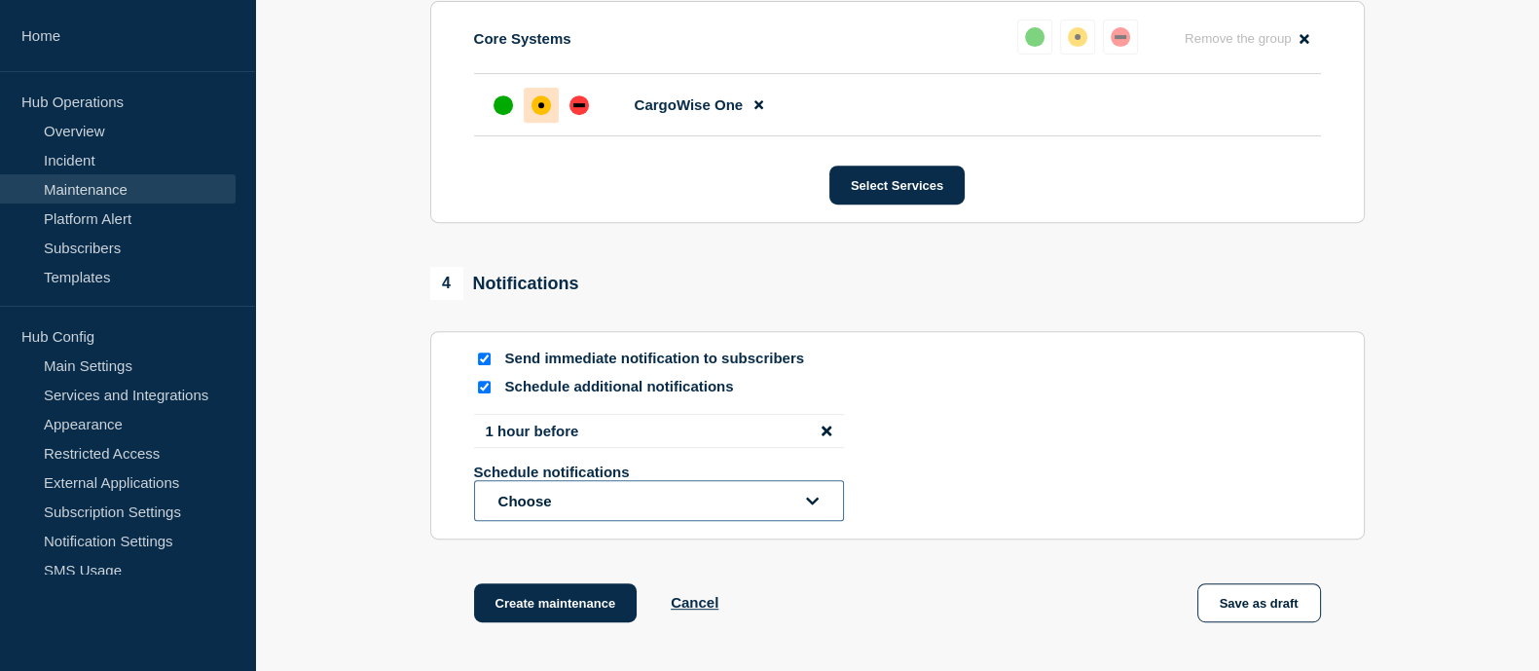
click at [579, 521] on button "Choose" at bounding box center [659, 500] width 370 height 41
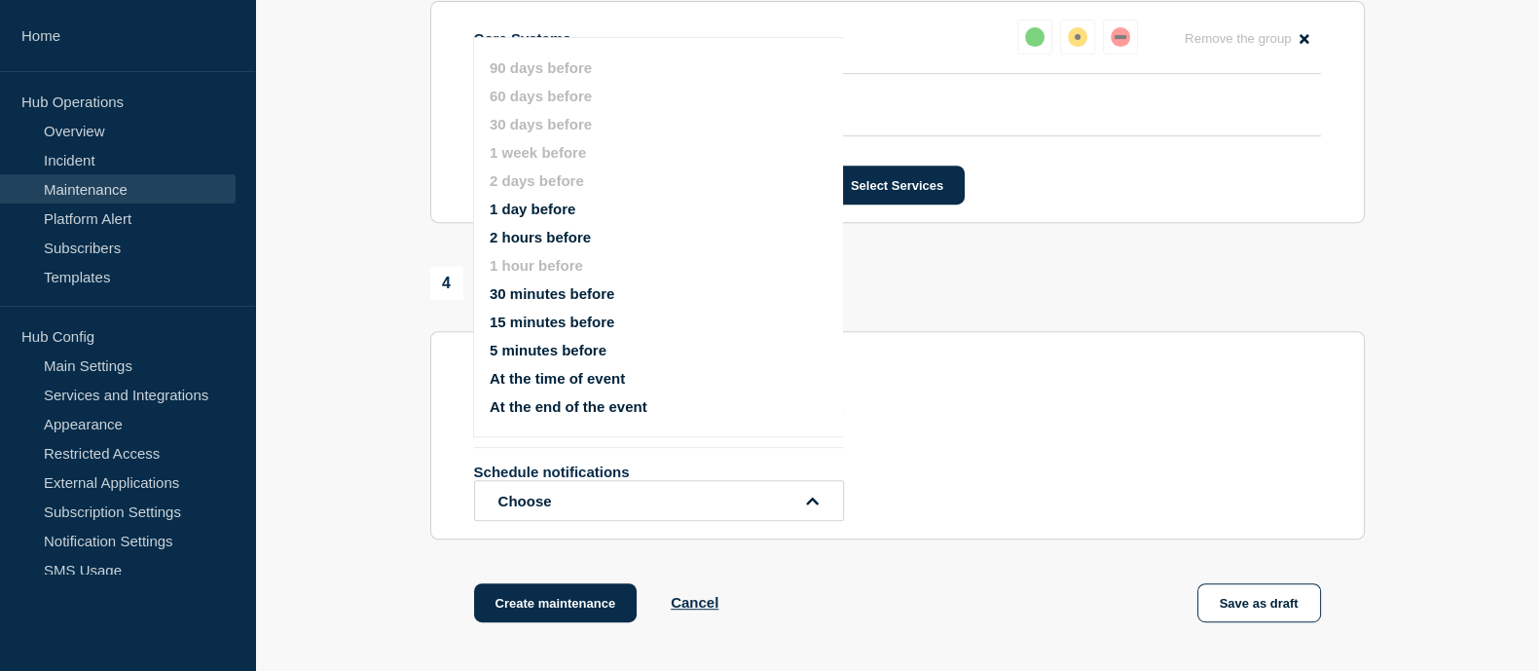
click at [535, 245] on button "2 hours before" at bounding box center [540, 237] width 101 height 17
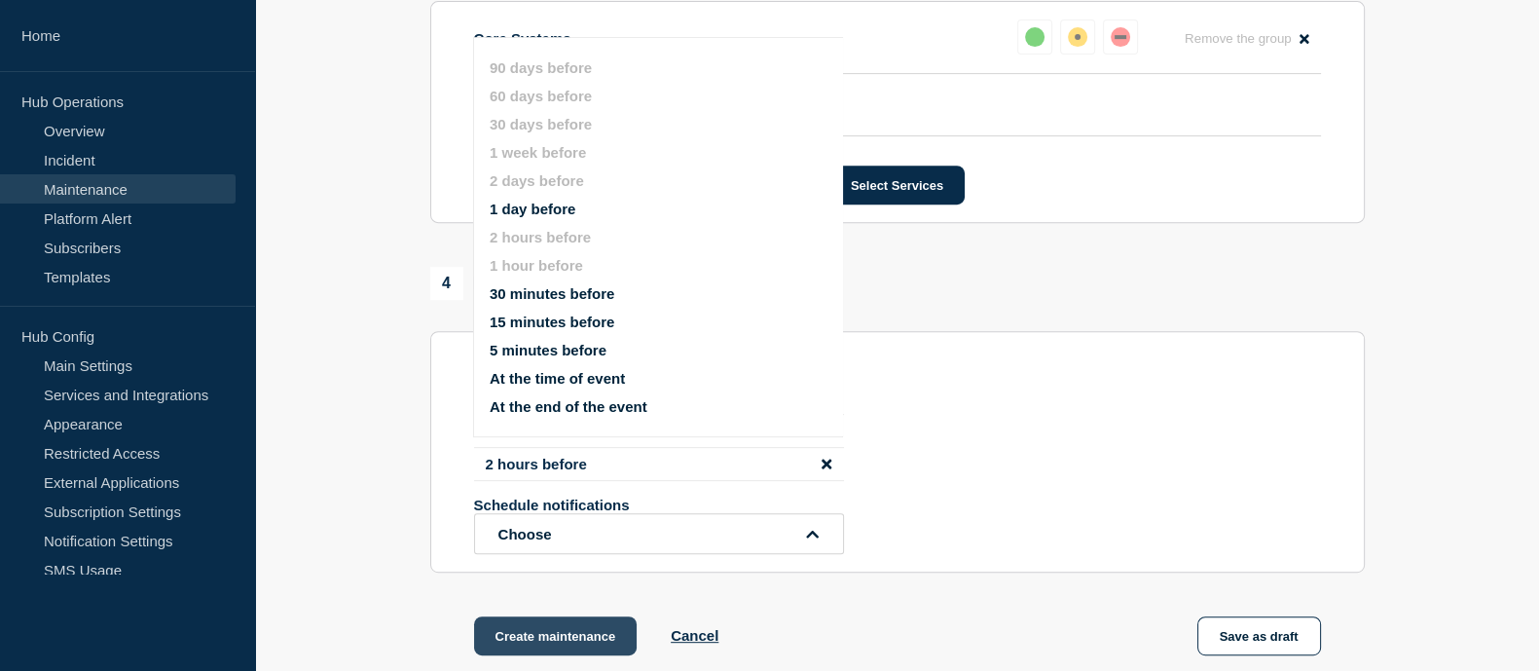
click at [555, 645] on button "Create maintenance" at bounding box center [556, 635] width 164 height 39
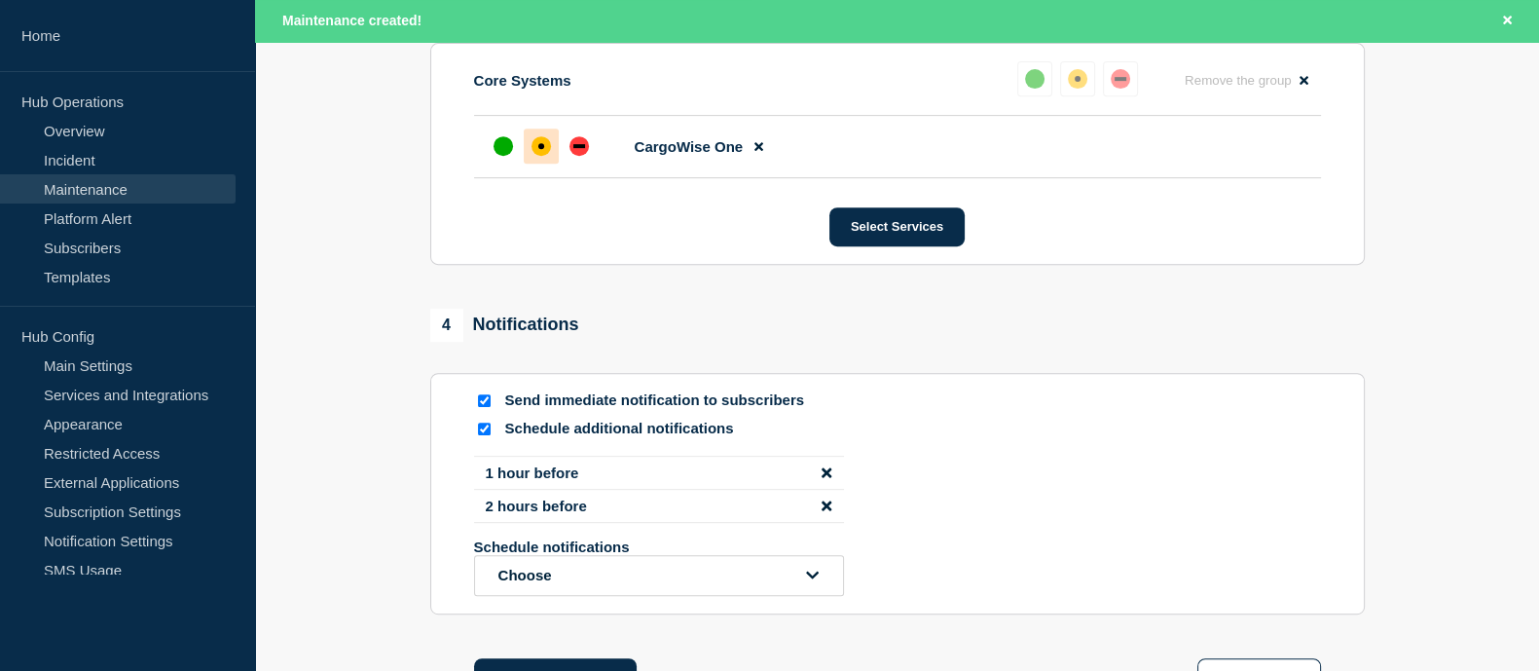
scroll to position [1105, 0]
